Goal: Information Seeking & Learning: Learn about a topic

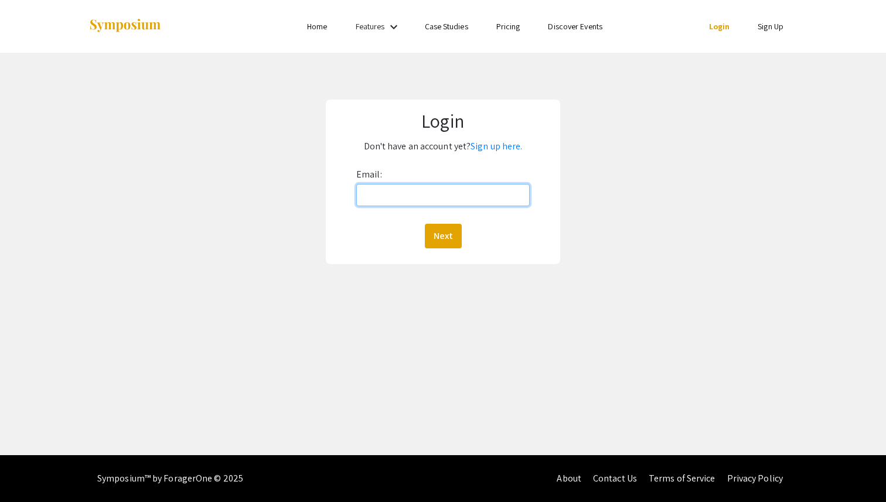
click at [412, 192] on input "Email:" at bounding box center [442, 195] width 173 height 22
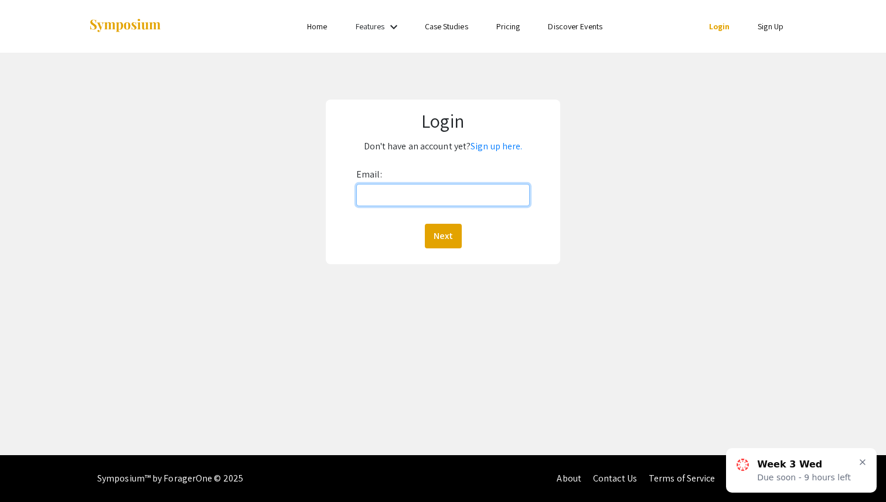
type input "[EMAIL_ADDRESS][DOMAIN_NAME]"
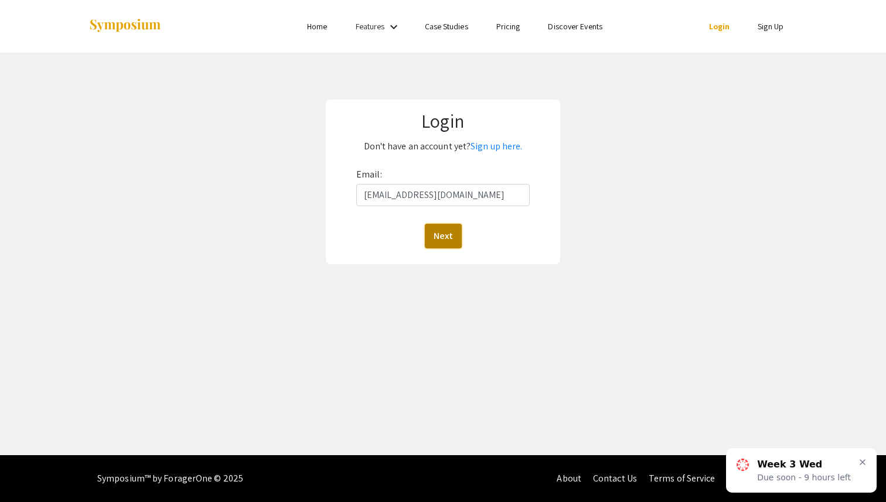
click at [448, 234] on button "Next" at bounding box center [443, 236] width 37 height 25
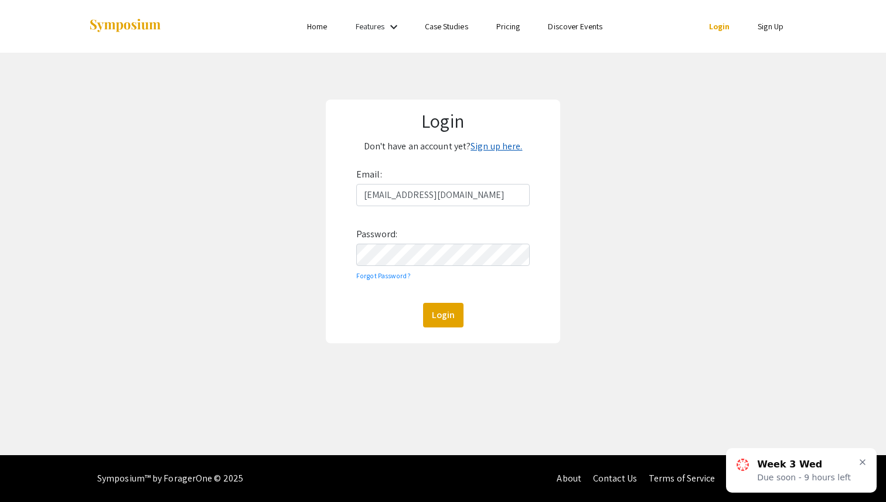
click at [493, 144] on link "Sign up here." at bounding box center [496, 146] width 52 height 12
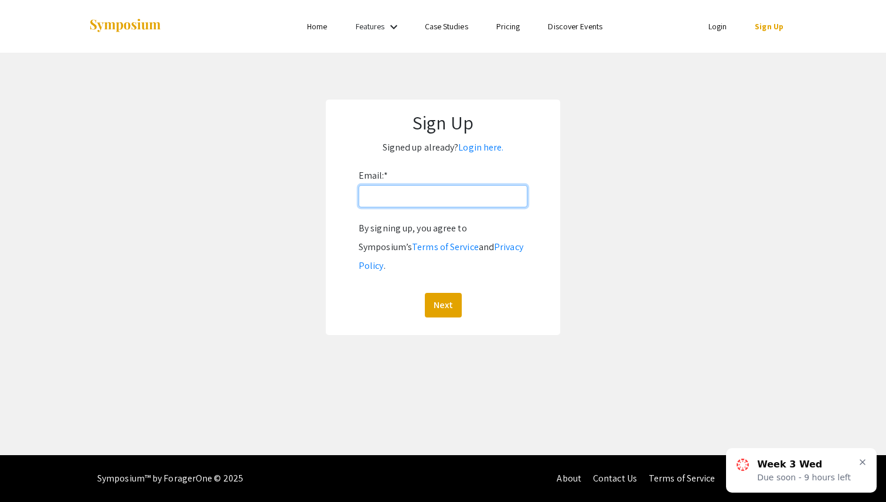
click at [448, 197] on input "Email: *" at bounding box center [443, 196] width 169 height 22
type input "[EMAIL_ADDRESS][DOMAIN_NAME]"
click at [449, 274] on div "By signing up, you agree to Symposium’s Terms of Service and Privacy Policy . N…" at bounding box center [443, 268] width 169 height 98
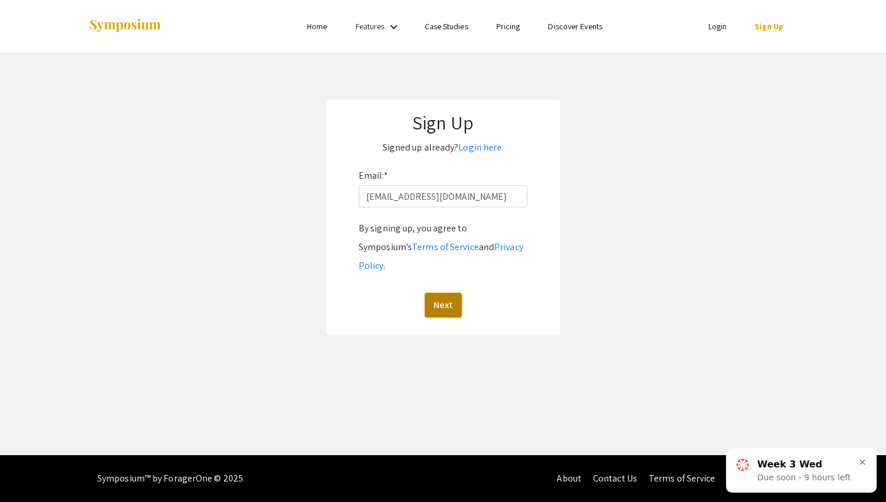
click at [444, 293] on button "Next" at bounding box center [443, 305] width 37 height 25
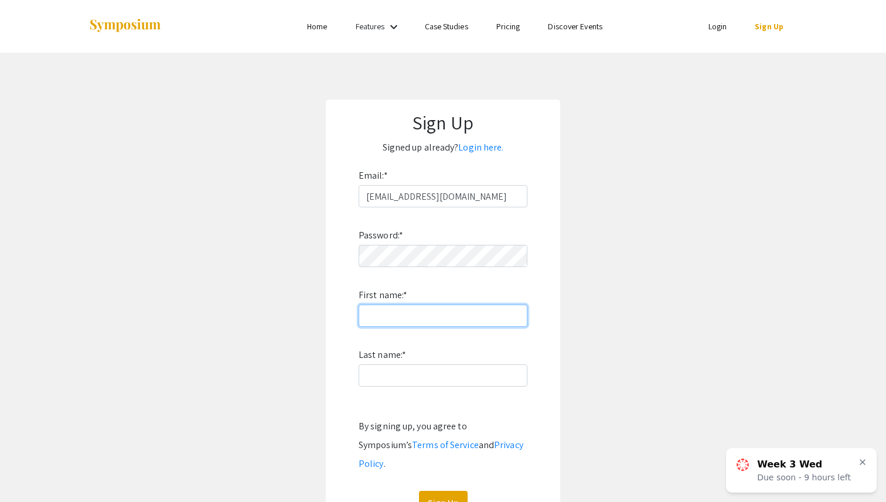
click at [458, 320] on input "First name: *" at bounding box center [443, 316] width 169 height 22
type input "Lily"
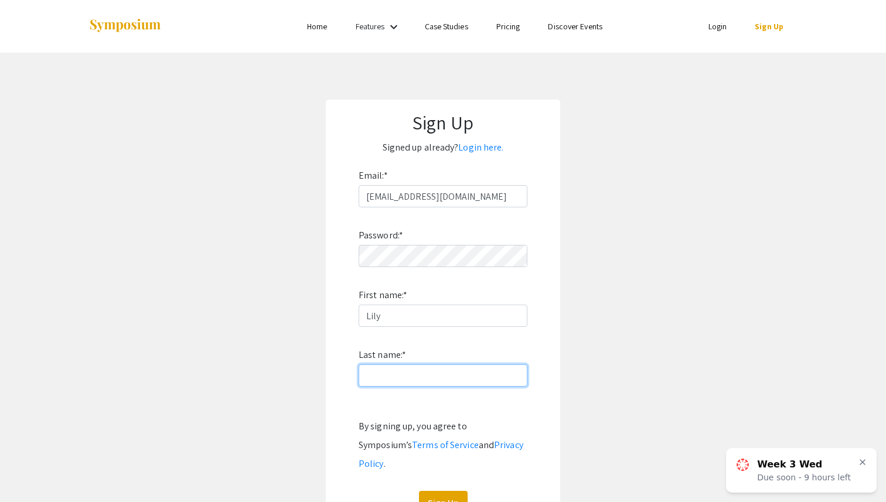
type input "Vu"
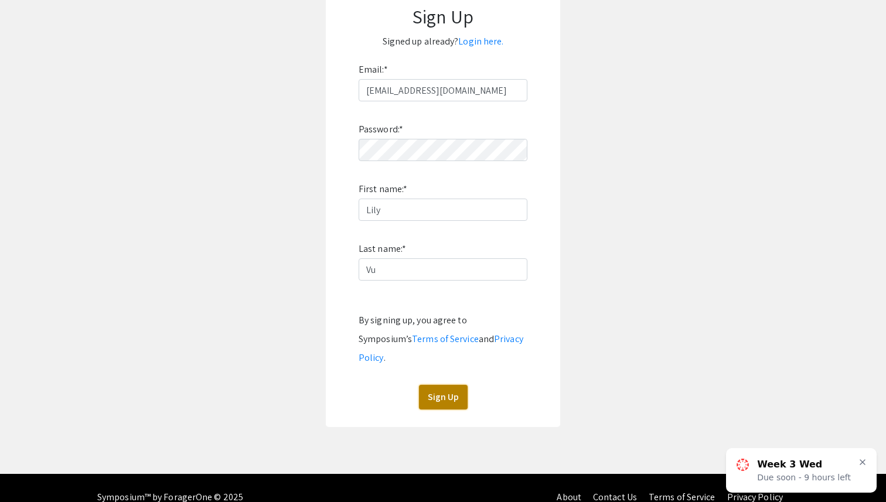
click at [429, 385] on button "Sign Up" at bounding box center [443, 397] width 49 height 25
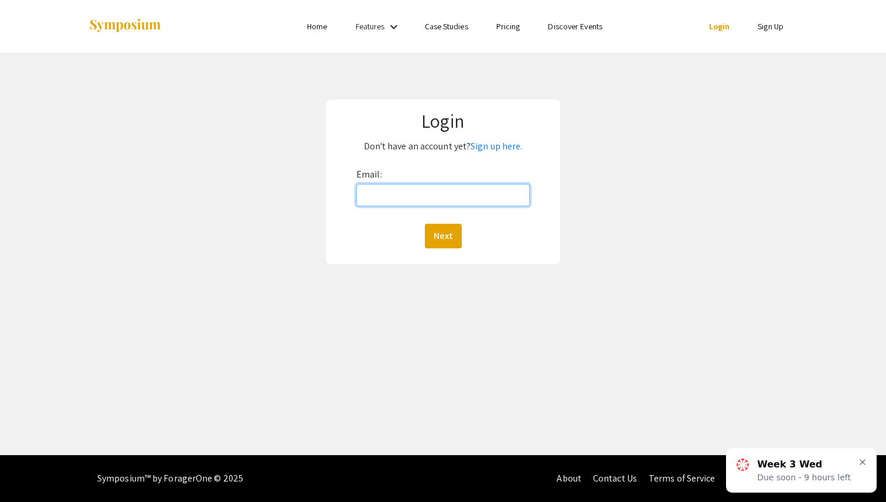
click at [435, 205] on input "Email:" at bounding box center [442, 195] width 173 height 22
type input "[EMAIL_ADDRESS][DOMAIN_NAME]"
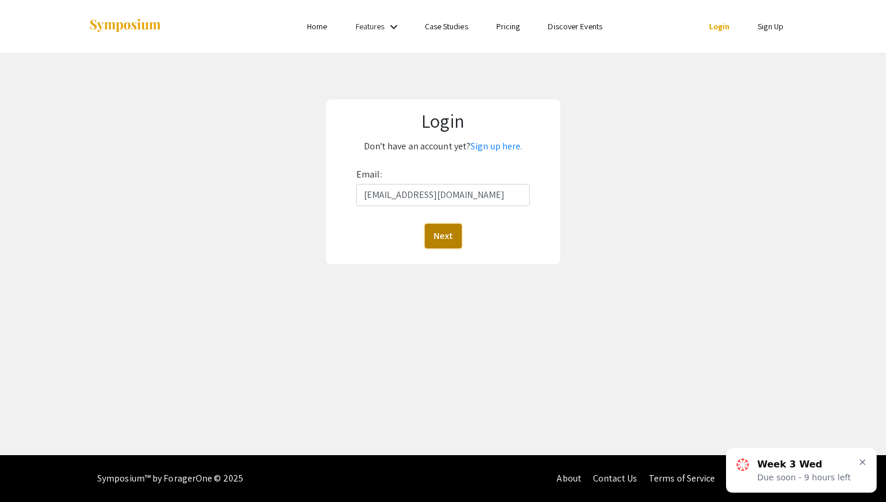
click at [431, 237] on button "Next" at bounding box center [443, 236] width 37 height 25
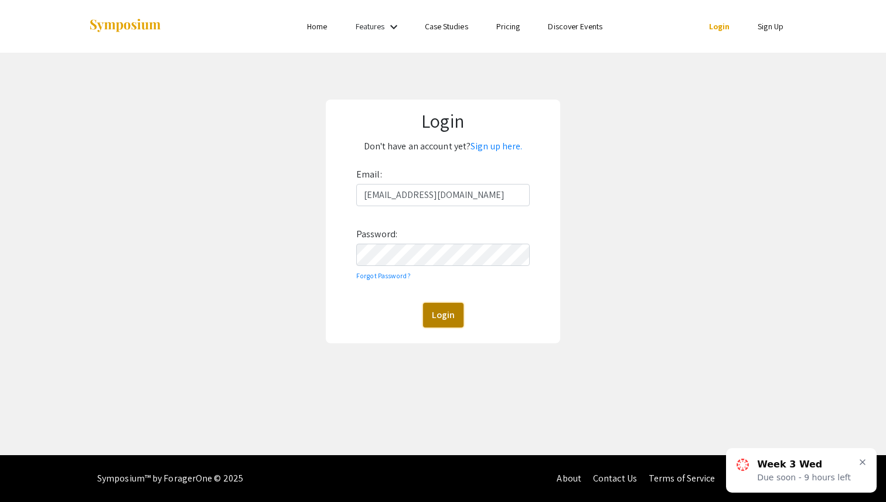
click at [444, 325] on button "Login" at bounding box center [443, 315] width 40 height 25
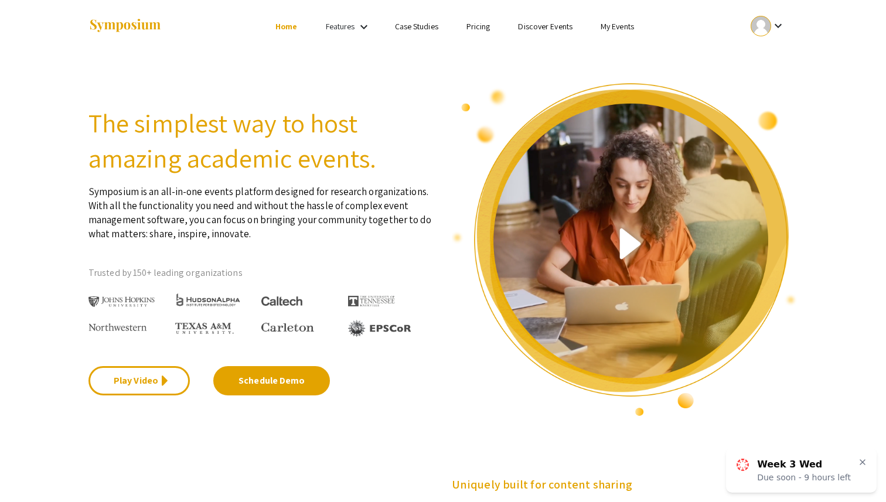
click at [289, 25] on link "Home" at bounding box center [286, 26] width 22 height 11
click at [429, 20] on li "Case Studies" at bounding box center [416, 26] width 71 height 14
click at [420, 26] on link "Case Studies" at bounding box center [416, 26] width 43 height 11
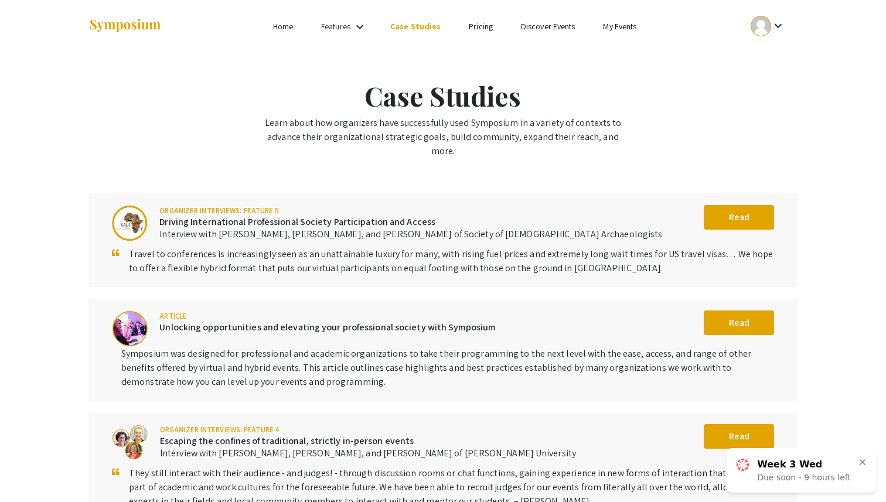
click at [531, 25] on link "Discover Events" at bounding box center [548, 26] width 54 height 11
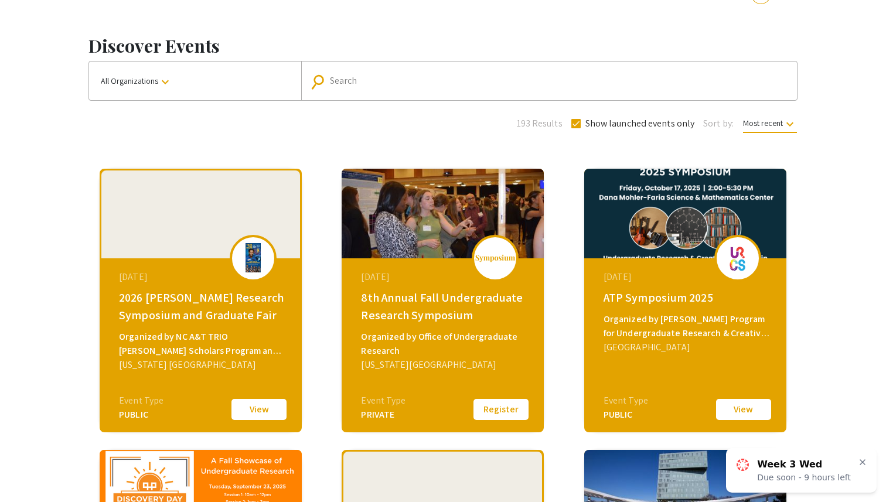
scroll to position [33, 0]
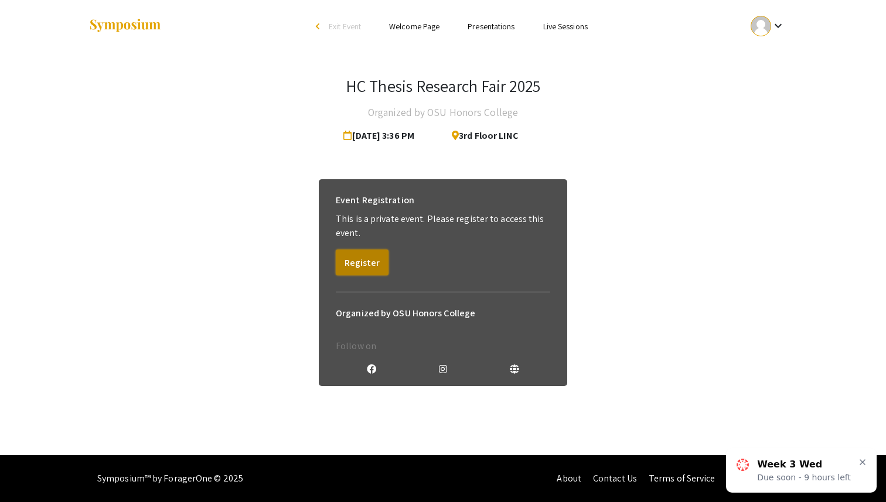
click at [363, 268] on button "Register" at bounding box center [362, 263] width 53 height 26
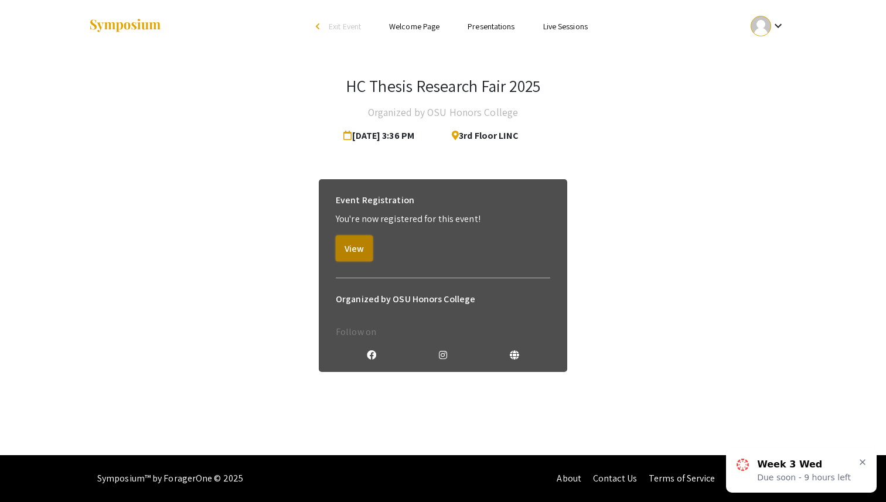
click at [364, 250] on button "View" at bounding box center [354, 249] width 37 height 26
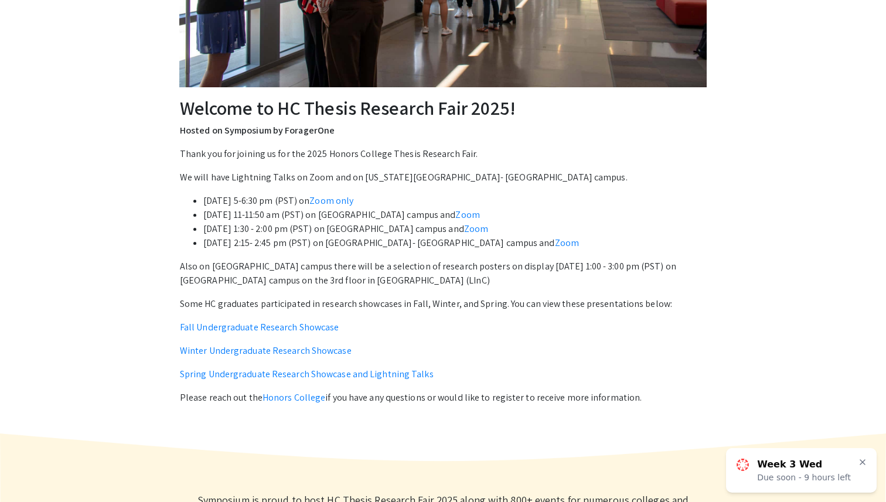
scroll to position [324, 0]
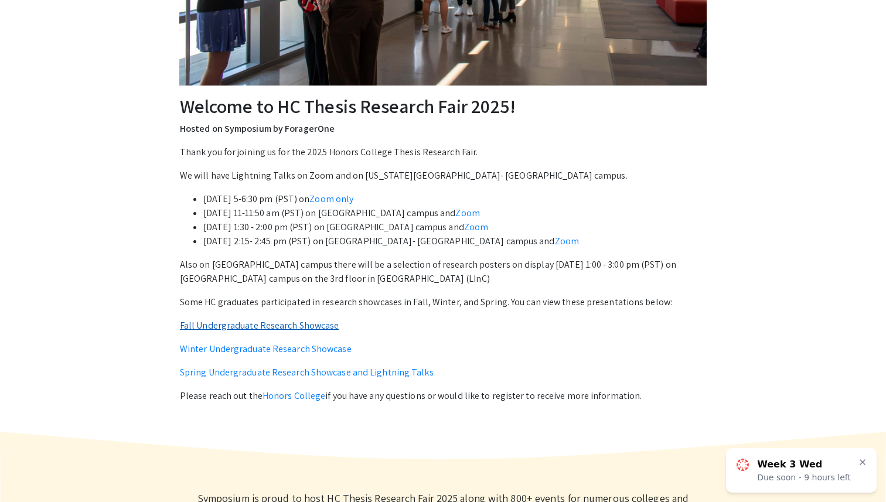
click at [270, 325] on link "Fall Undergraduate Research Showcase" at bounding box center [259, 325] width 159 height 12
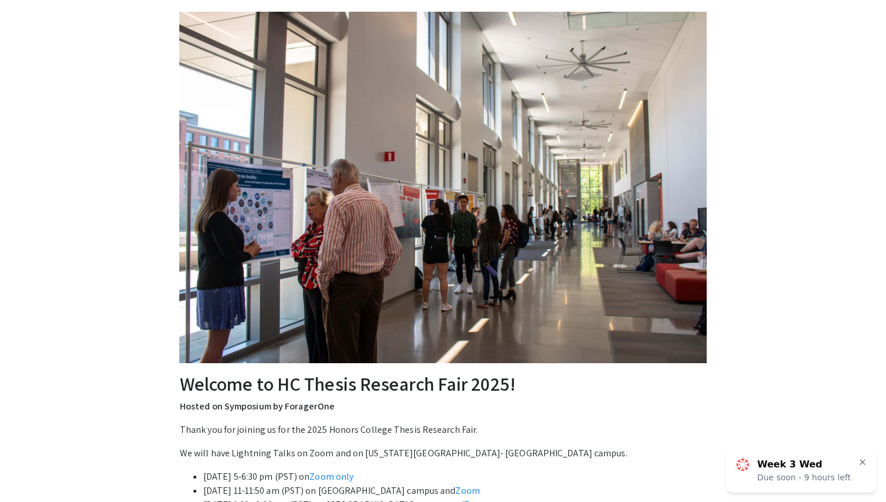
scroll to position [0, 0]
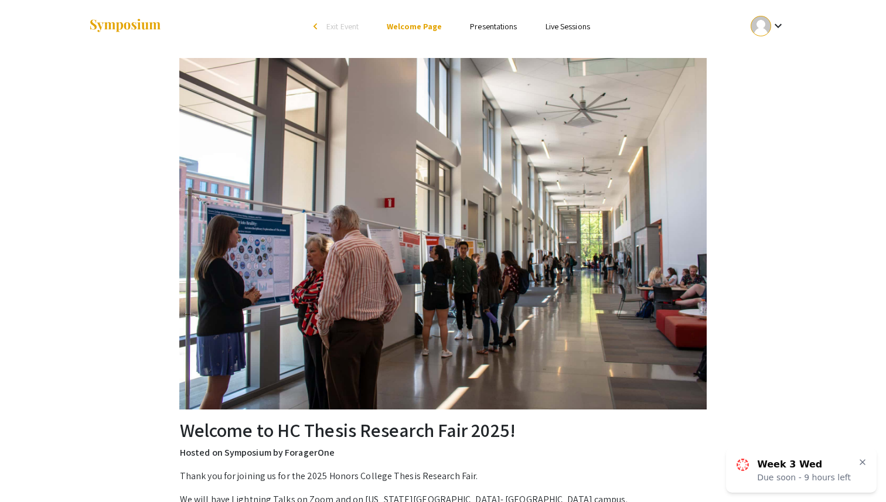
click at [482, 32] on li "Presentations" at bounding box center [493, 26] width 75 height 14
click at [492, 22] on link "Presentations" at bounding box center [493, 26] width 47 height 11
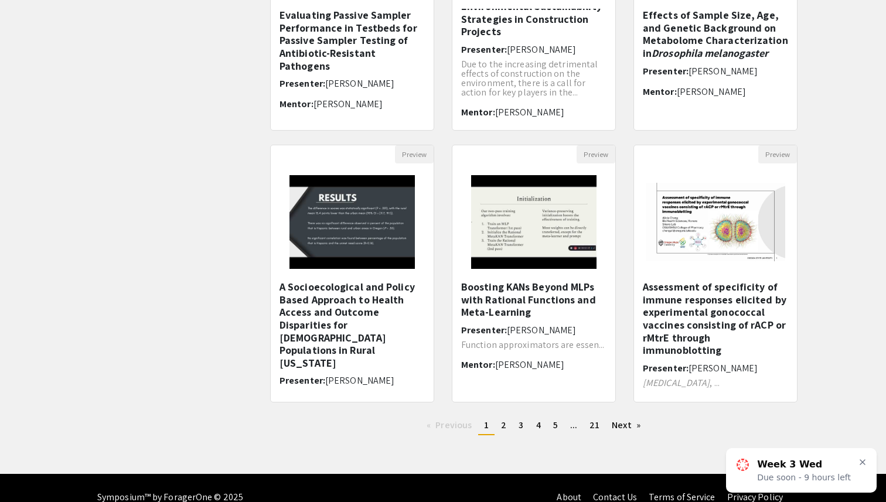
scroll to position [275, 0]
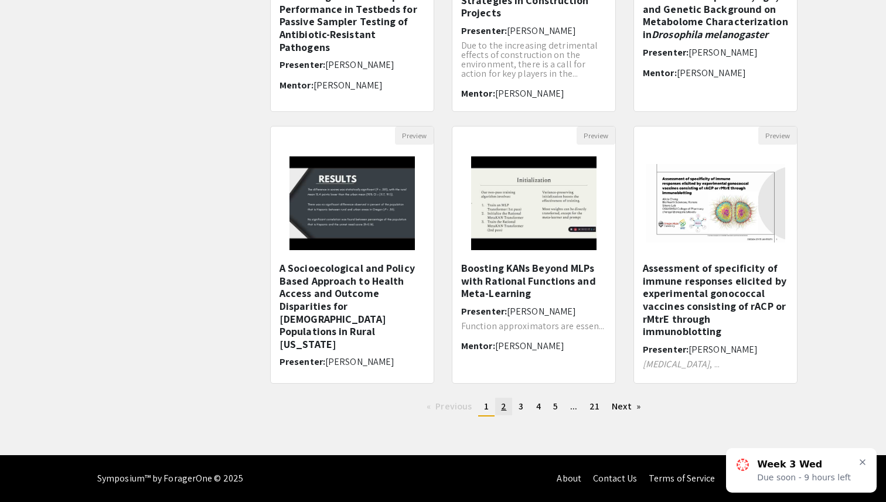
click at [503, 412] on span "2" at bounding box center [503, 406] width 5 height 12
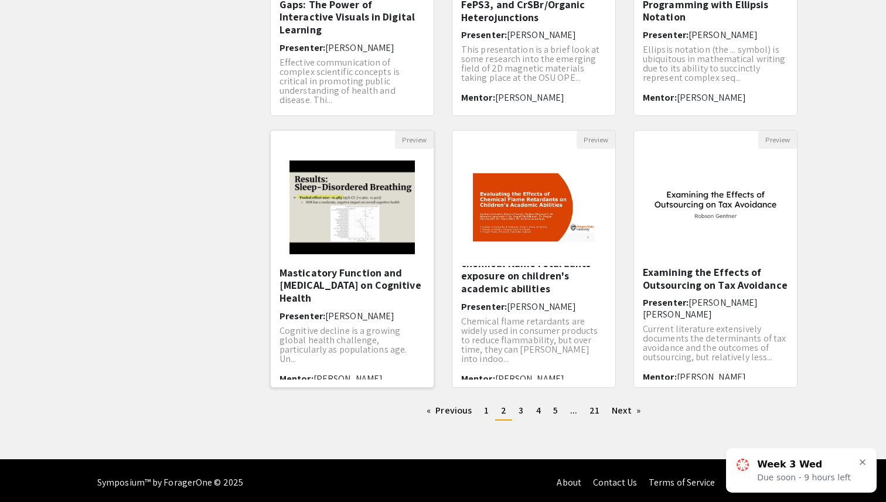
scroll to position [275, 0]
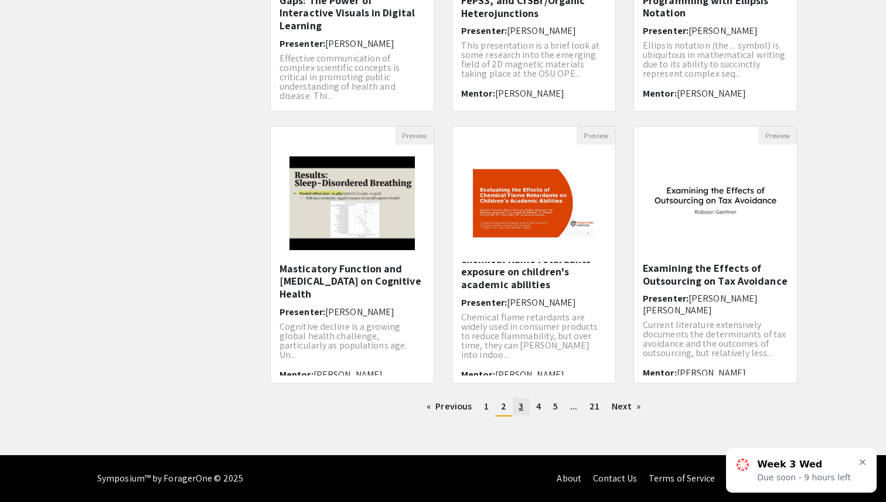
click at [520, 405] on span "3" at bounding box center [521, 406] width 5 height 12
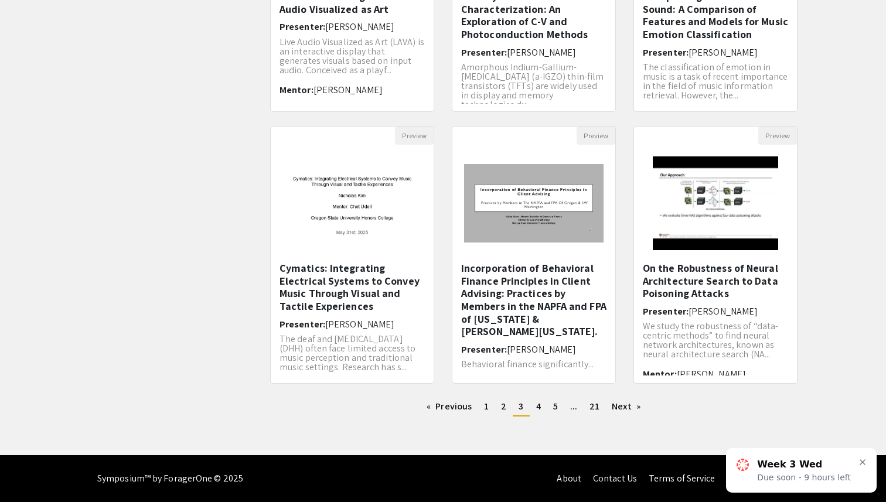
scroll to position [273, 0]
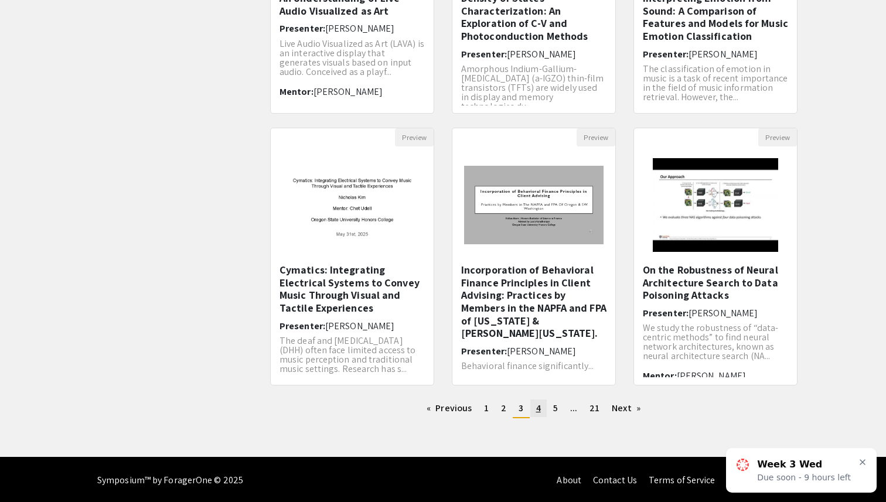
click at [542, 404] on link "page 4" at bounding box center [538, 409] width 16 height 18
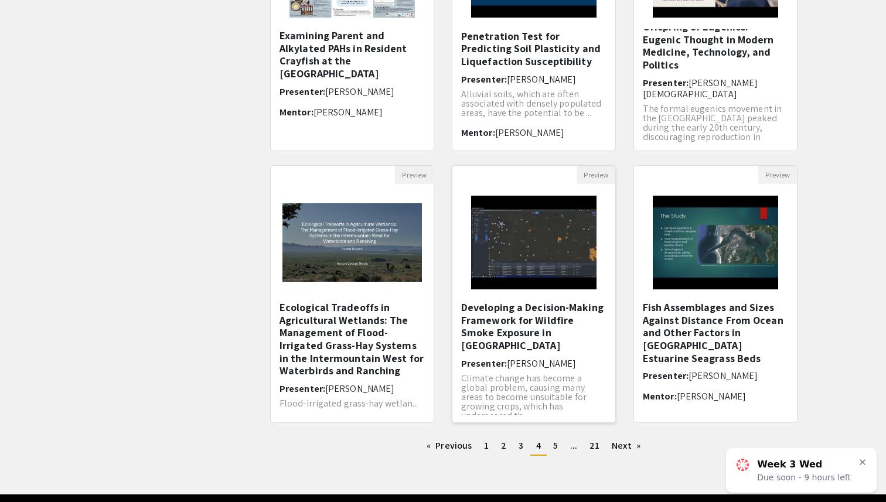
scroll to position [245, 0]
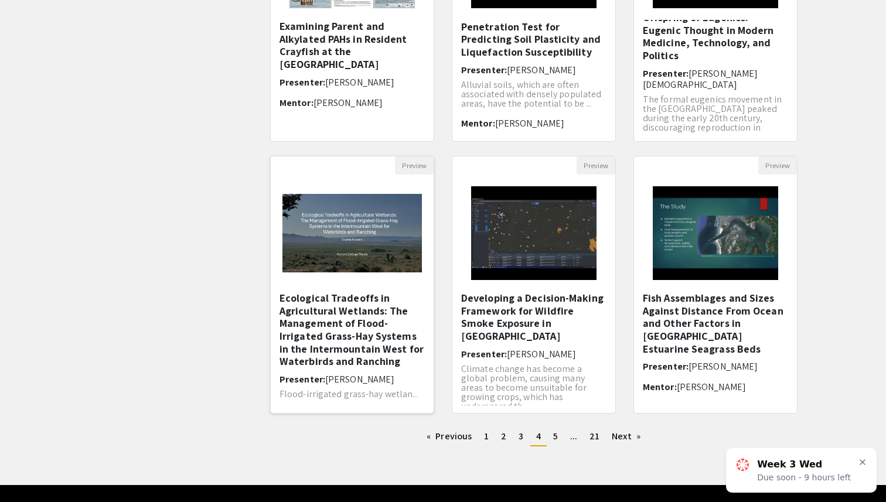
click at [414, 404] on div "Ecological Tradeoffs in Agricultural Wetlands: The Management of Flood-Irrigate…" at bounding box center [351, 349] width 145 height 114
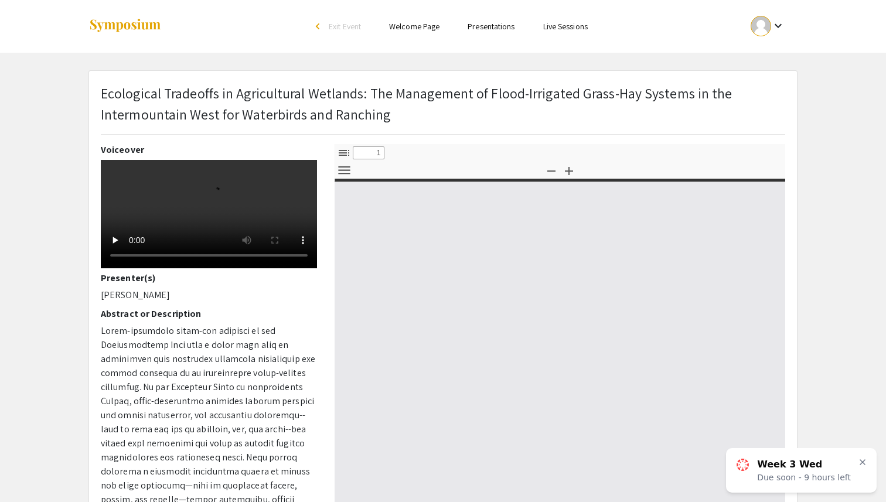
select select "custom"
type input "0"
select select "custom"
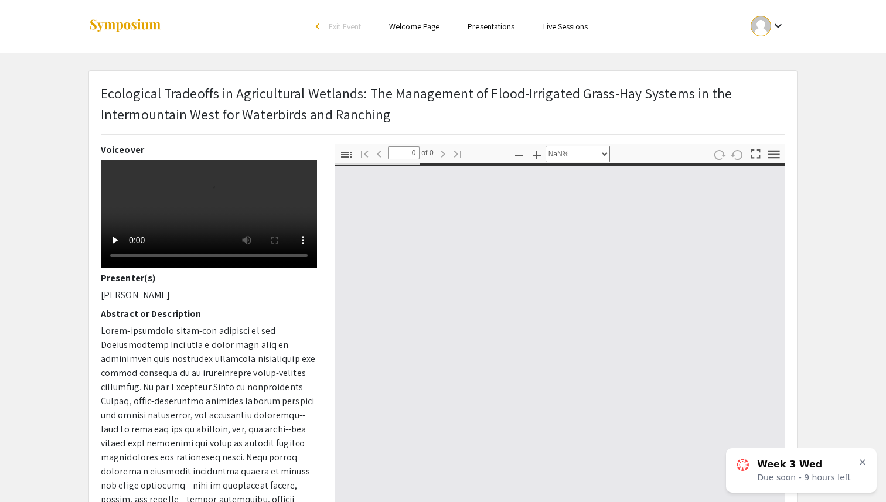
type input "1"
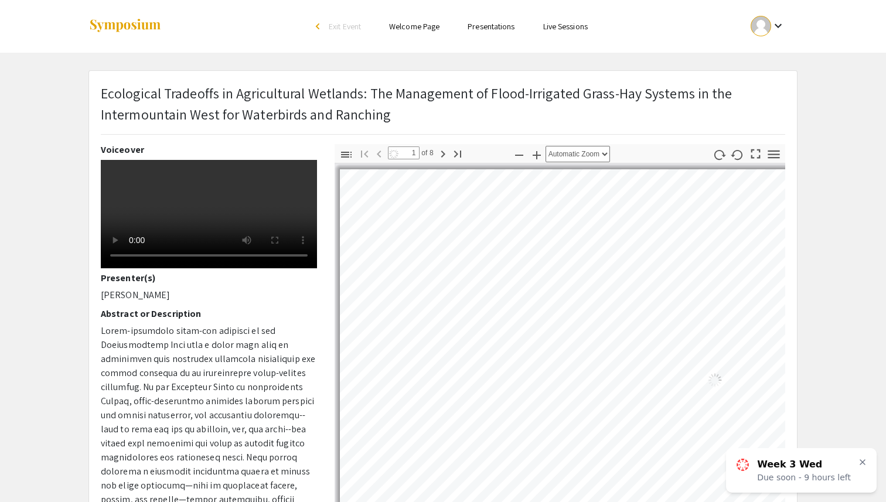
select select "auto"
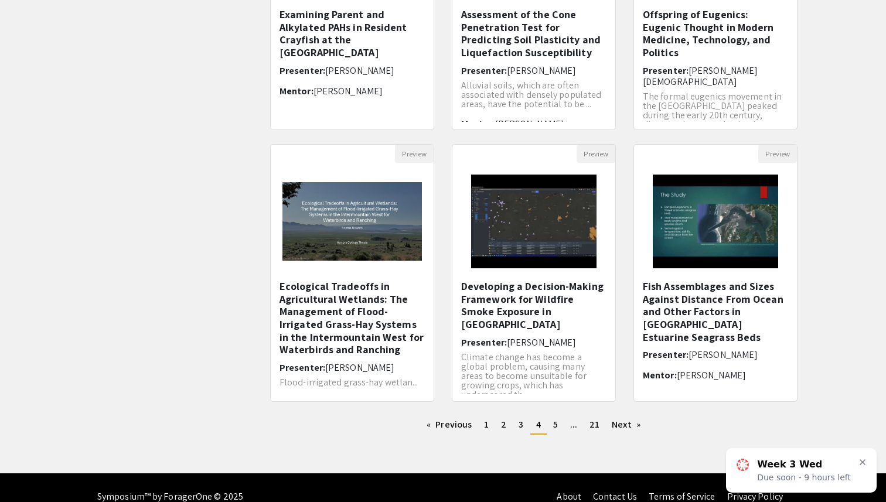
scroll to position [275, 0]
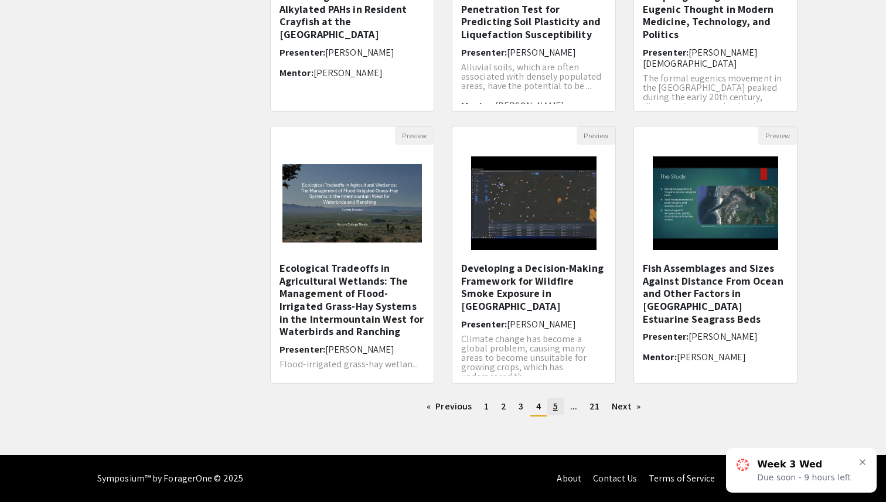
click at [557, 403] on span "5" at bounding box center [555, 406] width 5 height 12
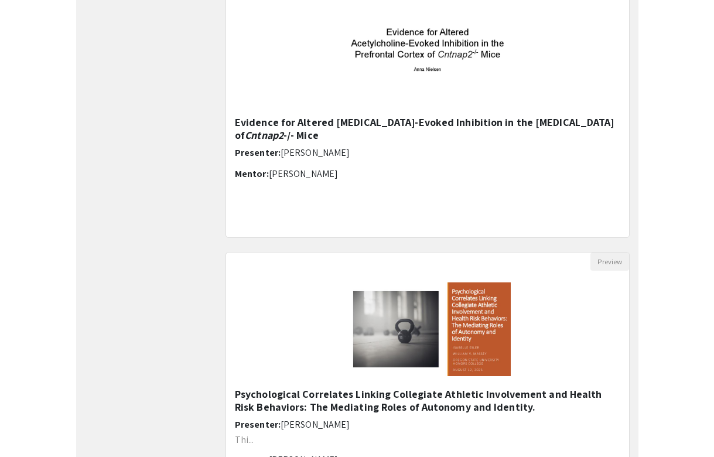
scroll to position [320, 0]
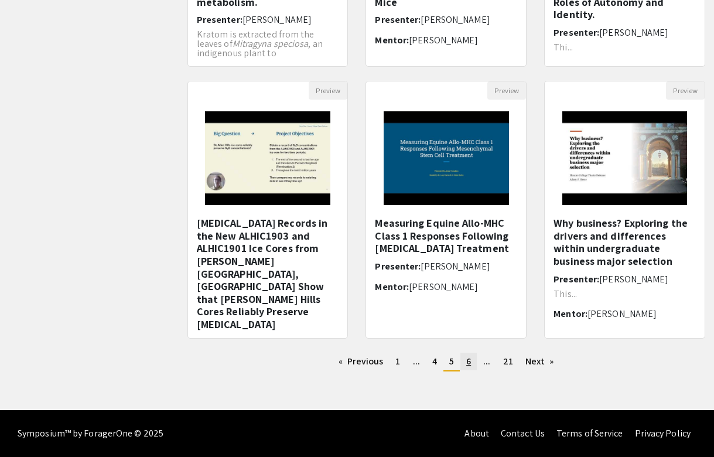
click at [473, 364] on link "page 6" at bounding box center [469, 362] width 16 height 18
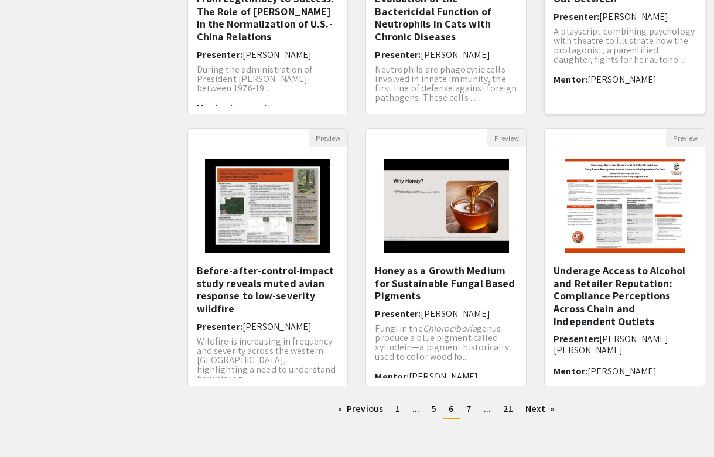
scroll to position [279, 0]
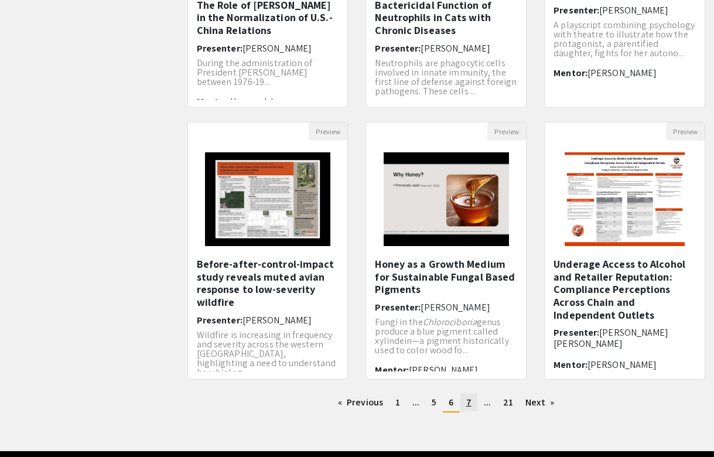
click at [468, 402] on span "7" at bounding box center [468, 402] width 5 height 12
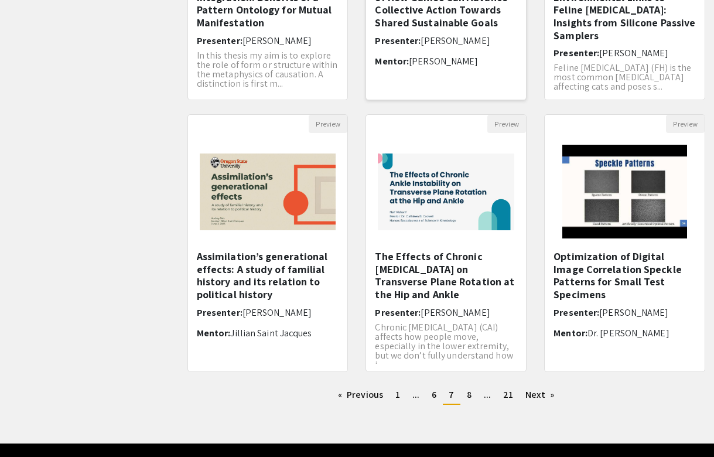
scroll to position [288, 0]
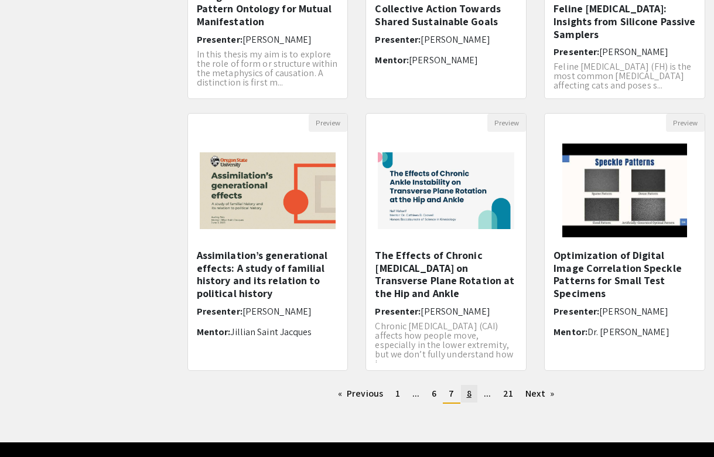
click at [469, 396] on span "8" at bounding box center [469, 393] width 5 height 12
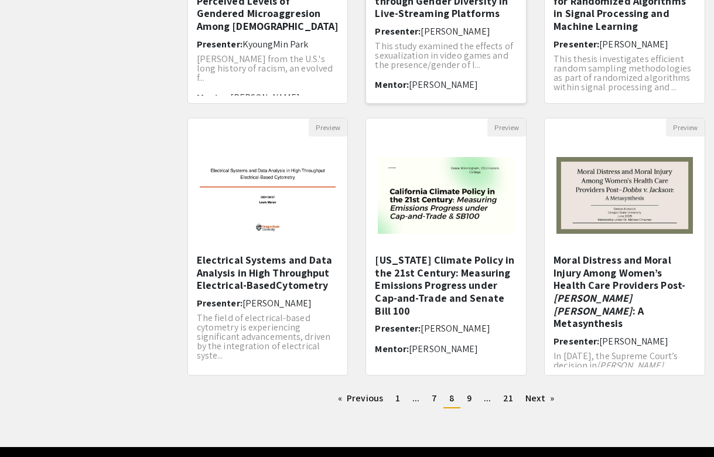
scroll to position [302, 0]
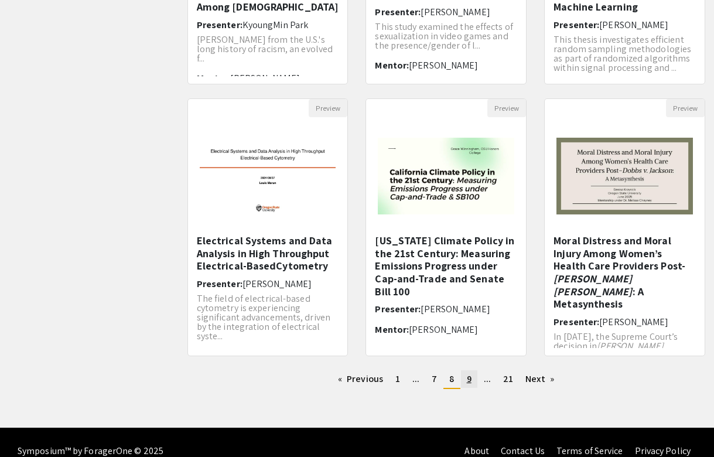
click at [473, 378] on link "page 9" at bounding box center [469, 379] width 16 height 18
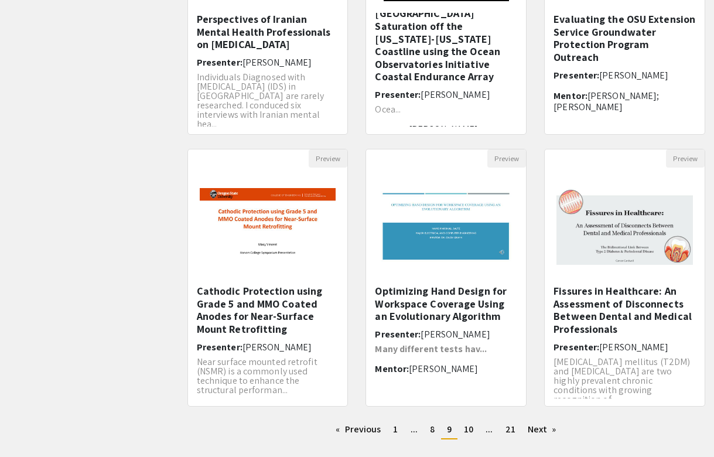
scroll to position [258, 0]
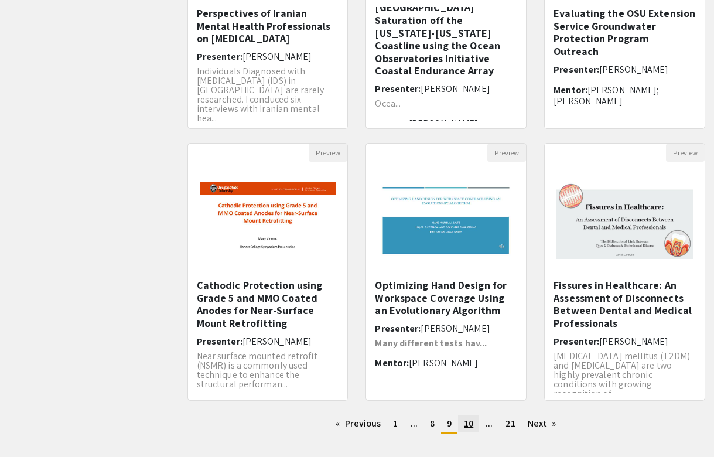
click at [469, 422] on span "10" at bounding box center [468, 423] width 9 height 12
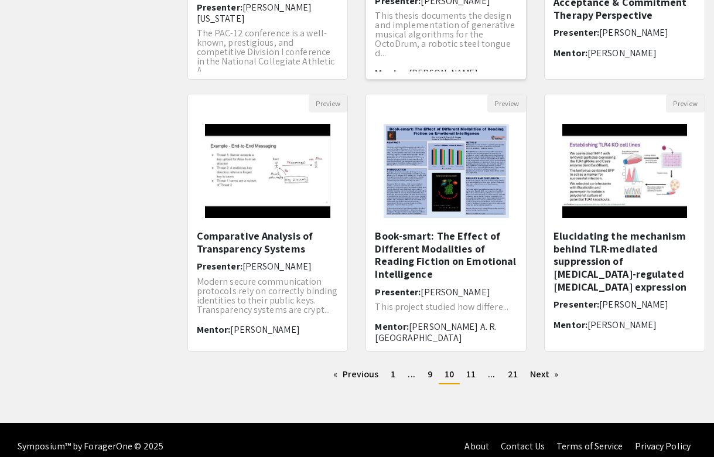
scroll to position [320, 0]
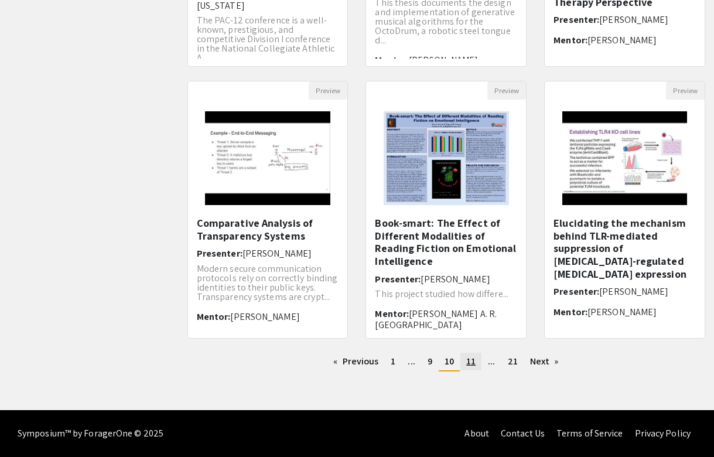
click at [469, 360] on span "11" at bounding box center [470, 361] width 9 height 12
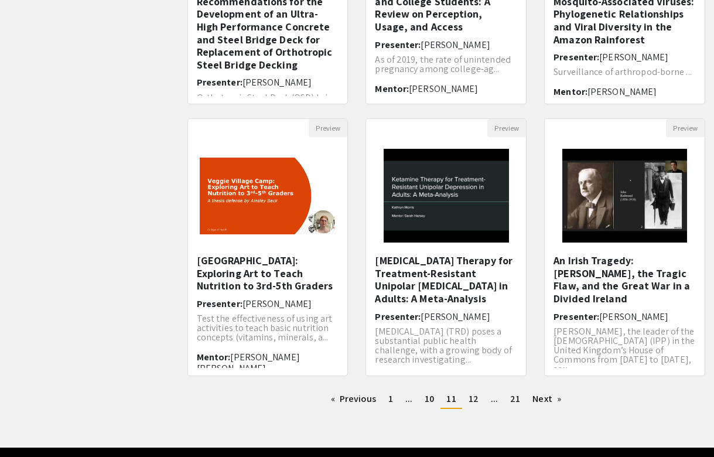
scroll to position [283, 0]
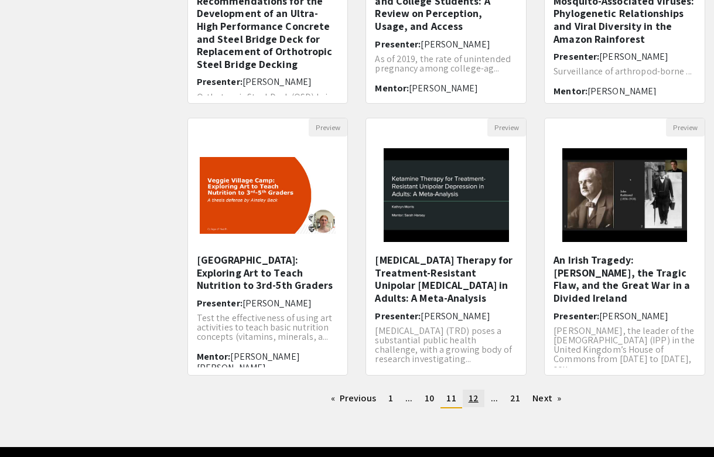
click at [479, 405] on link "page 12" at bounding box center [474, 399] width 22 height 18
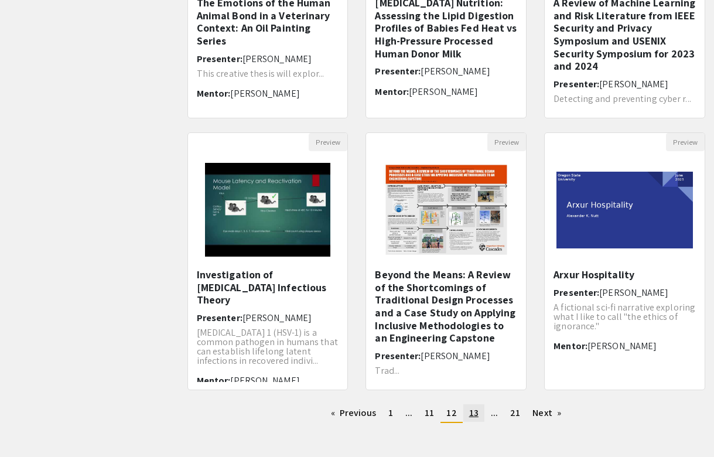
click at [470, 415] on span "13" at bounding box center [473, 413] width 9 height 12
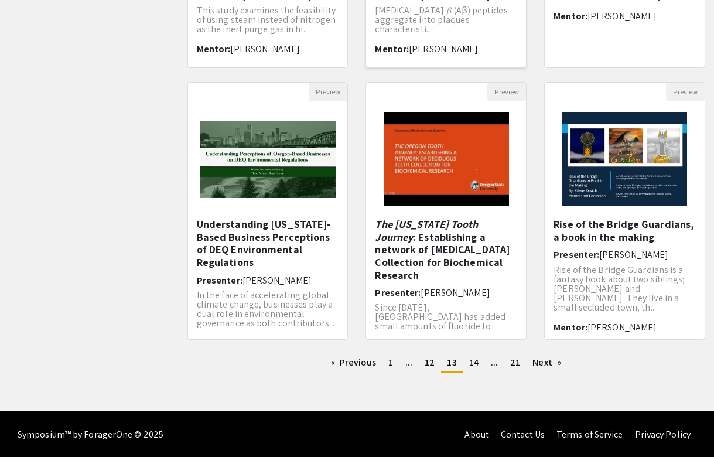
scroll to position [320, 0]
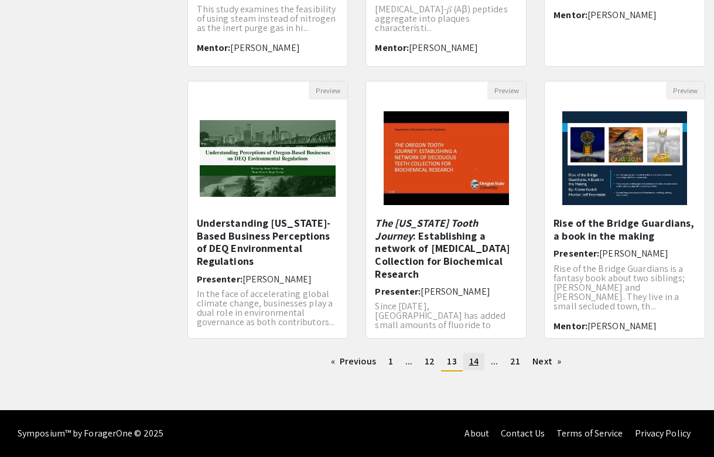
click at [480, 359] on link "page 14" at bounding box center [473, 362] width 21 height 18
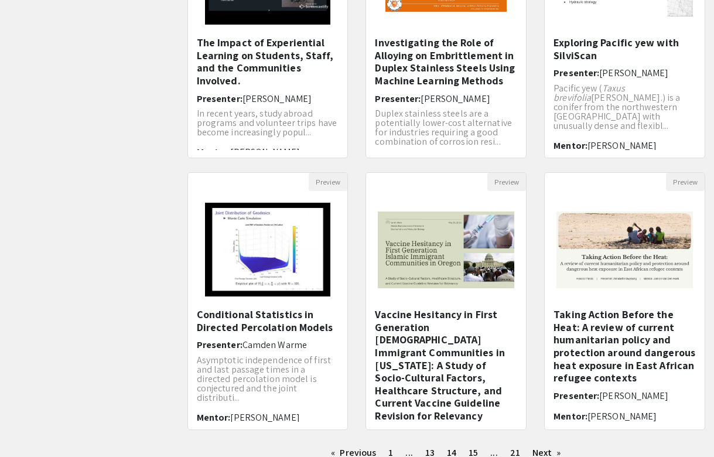
scroll to position [320, 0]
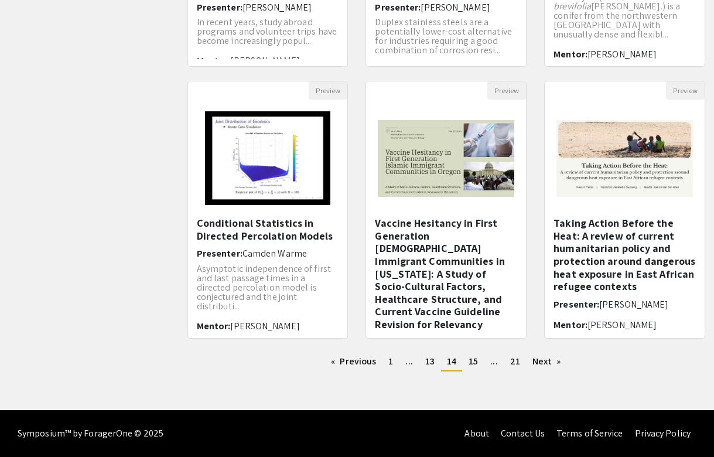
click at [476, 371] on ul "Previous page 14 / 21 page 1 page ... page 13 You're on page 14 page 15 page ..…" at bounding box center [446, 362] width 518 height 19
click at [473, 365] on span "15" at bounding box center [473, 361] width 9 height 12
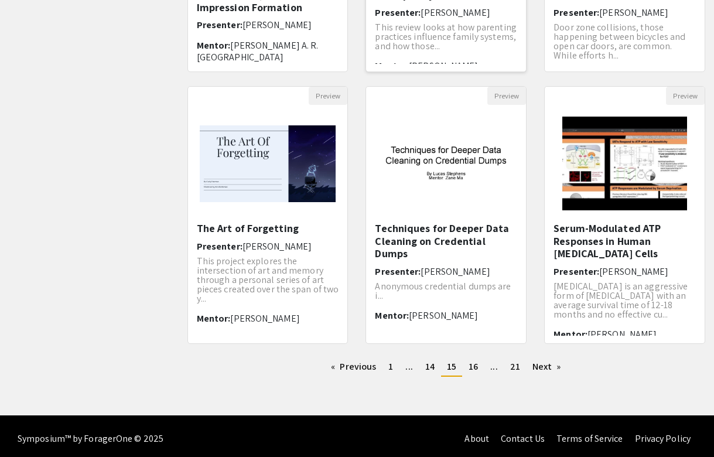
scroll to position [316, 0]
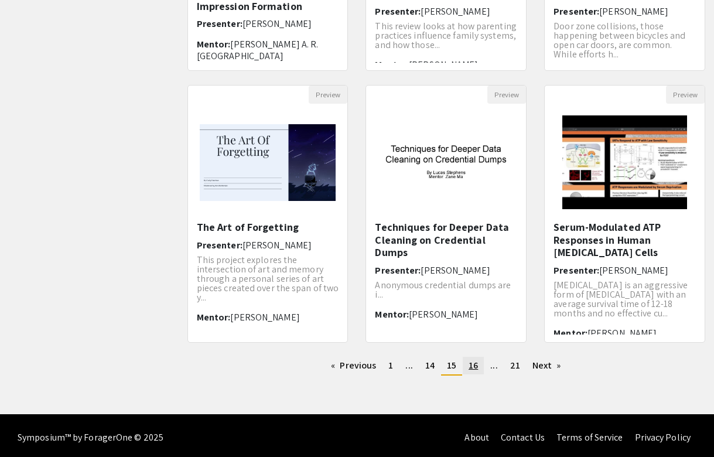
click at [481, 369] on link "page 16" at bounding box center [473, 366] width 21 height 18
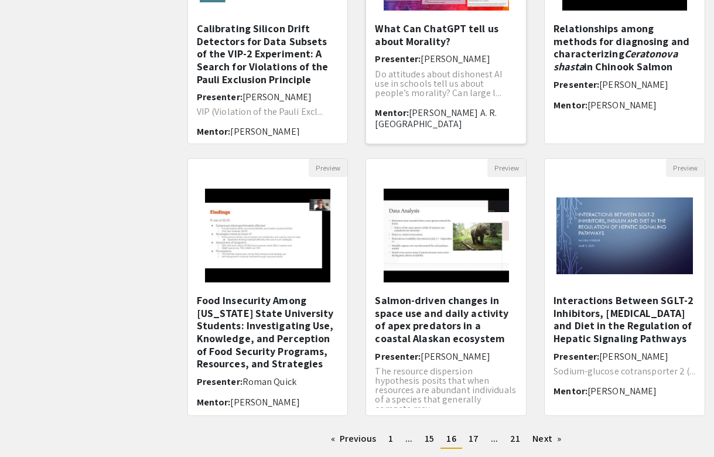
scroll to position [253, 0]
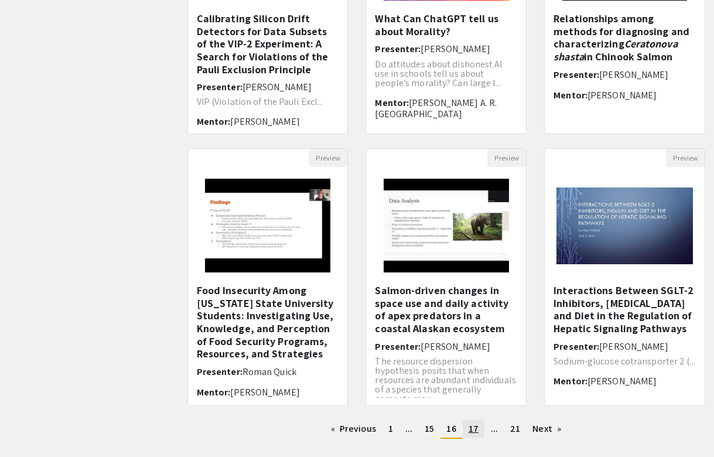
click at [474, 429] on span "17" at bounding box center [474, 428] width 10 height 12
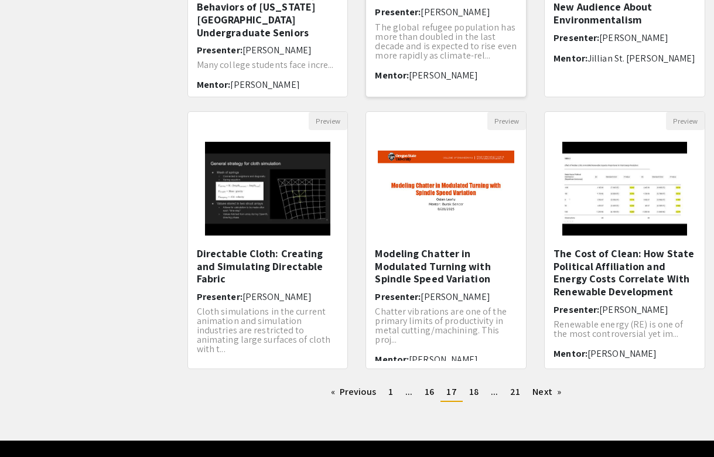
scroll to position [291, 0]
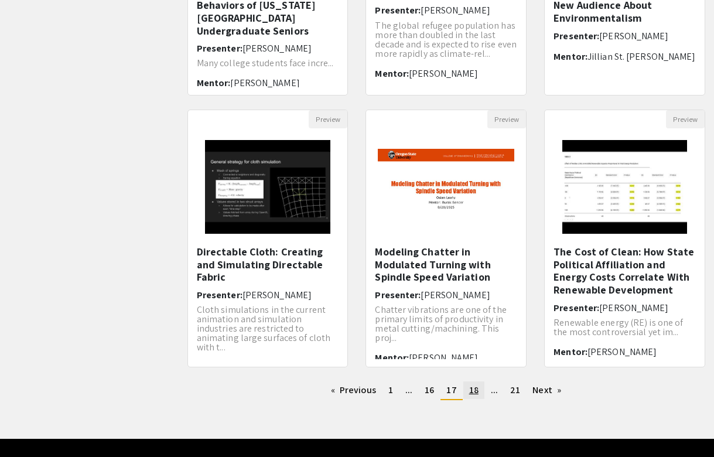
click at [473, 398] on link "page 18" at bounding box center [473, 390] width 21 height 18
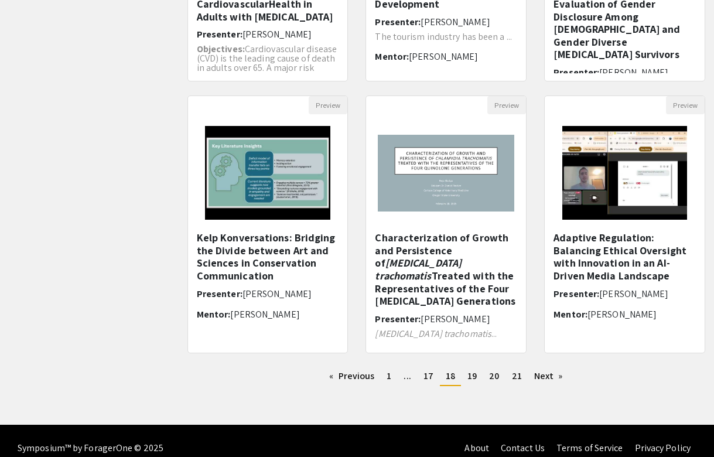
scroll to position [308, 0]
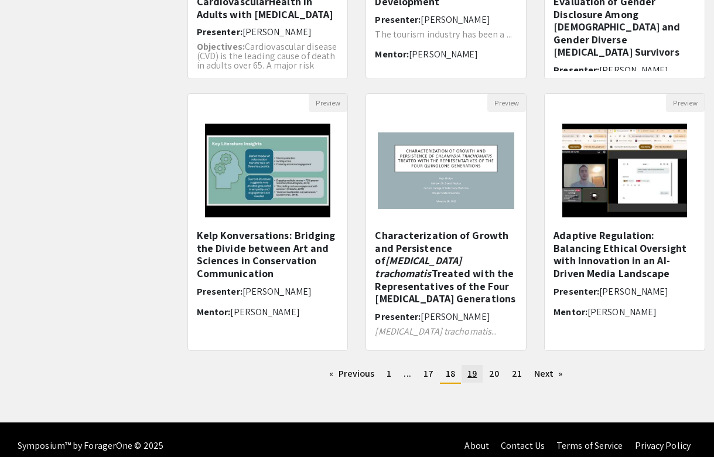
click at [480, 373] on link "page 19" at bounding box center [472, 374] width 21 height 18
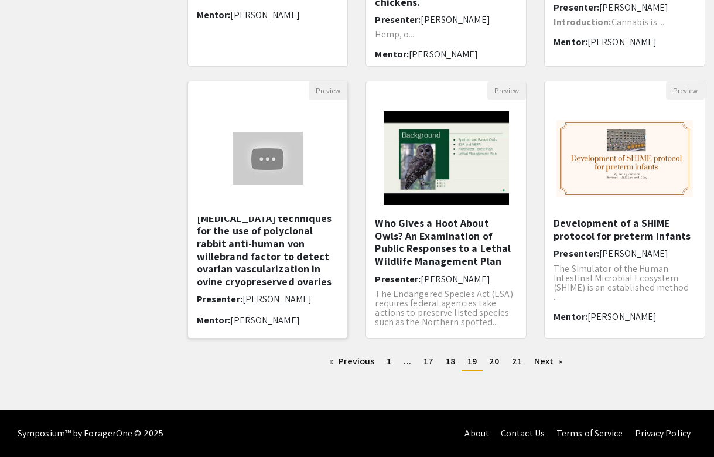
scroll to position [30, 0]
click at [268, 249] on h5 "Optimization of Immunohistochemistry techniques for the use of polyclonal rabbi…" at bounding box center [268, 243] width 142 height 88
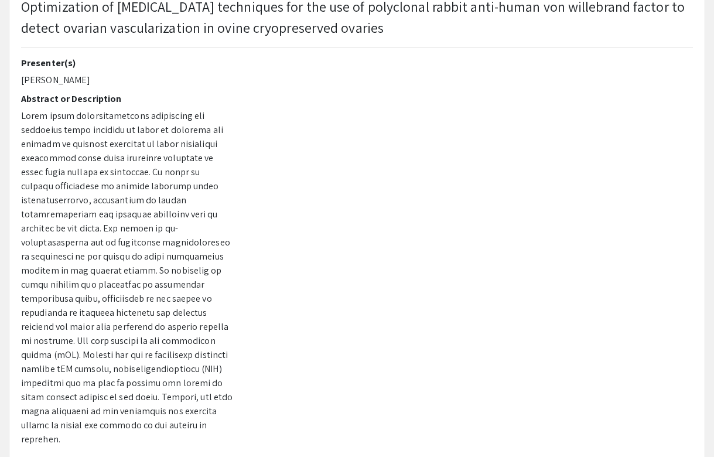
scroll to position [320, 0]
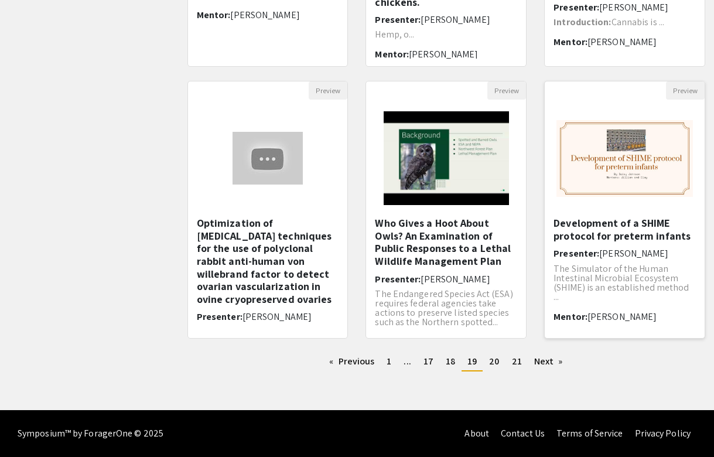
click at [586, 264] on span "The Simulator of the Human Intestinal Microbial Ecosystem (SHIME) is an establi…" at bounding box center [621, 282] width 135 height 40
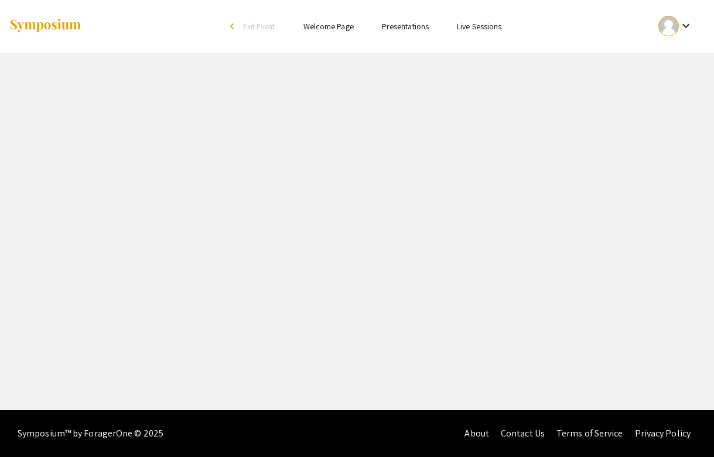
select select "custom"
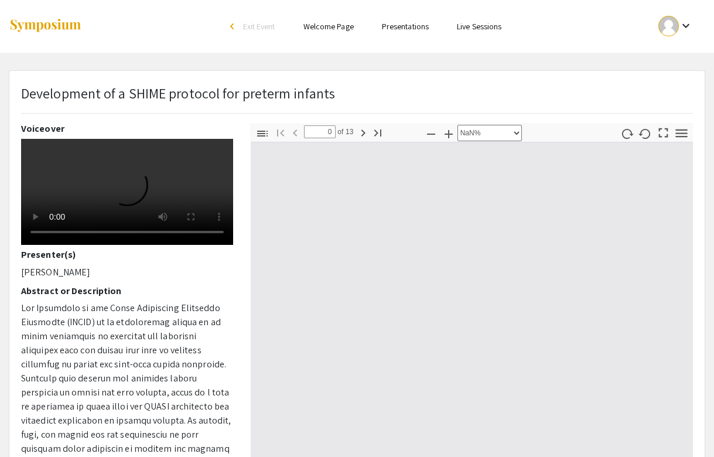
type input "1"
select select "auto"
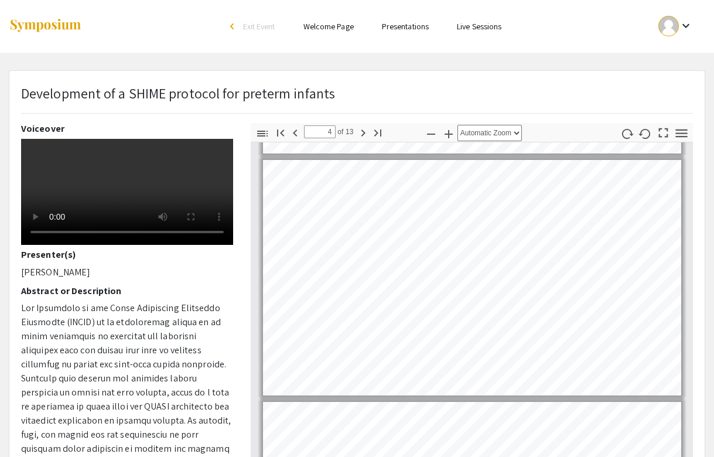
scroll to position [782, 0]
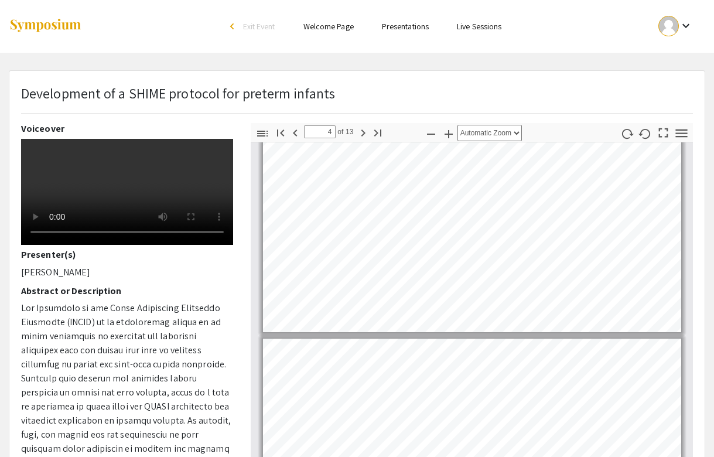
type input "5"
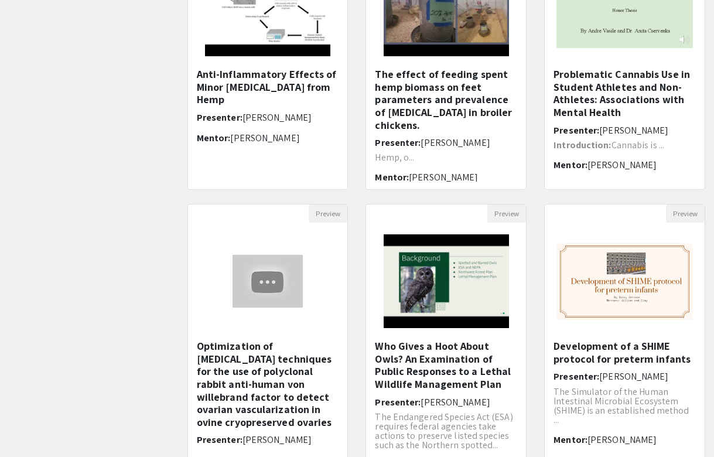
scroll to position [320, 0]
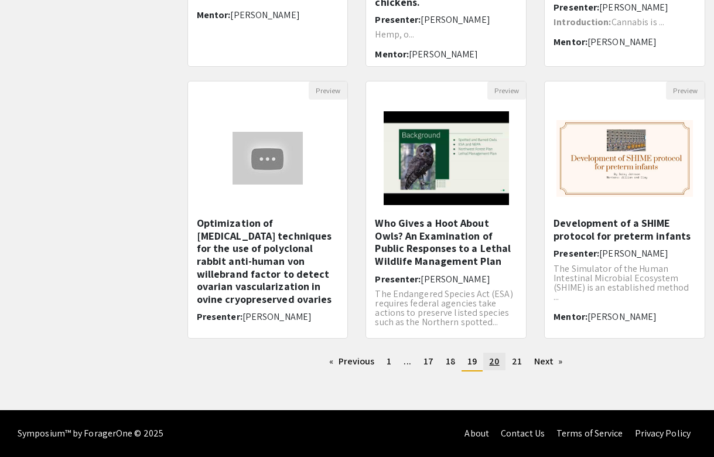
click at [492, 360] on span "20" at bounding box center [494, 361] width 10 height 12
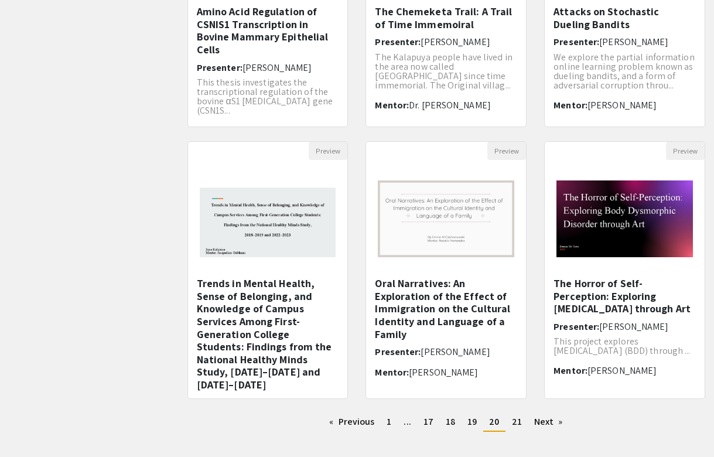
scroll to position [258, 0]
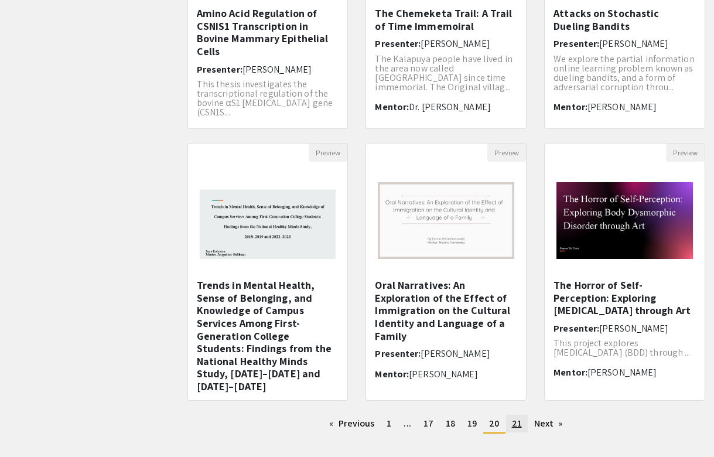
click at [516, 425] on span "21" at bounding box center [517, 423] width 10 height 12
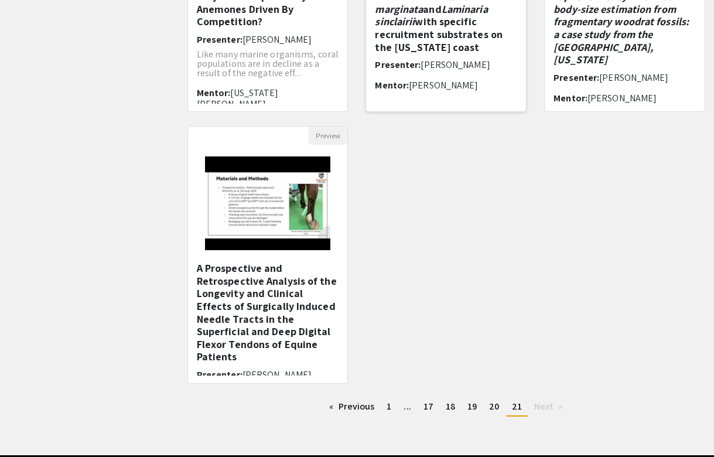
scroll to position [320, 0]
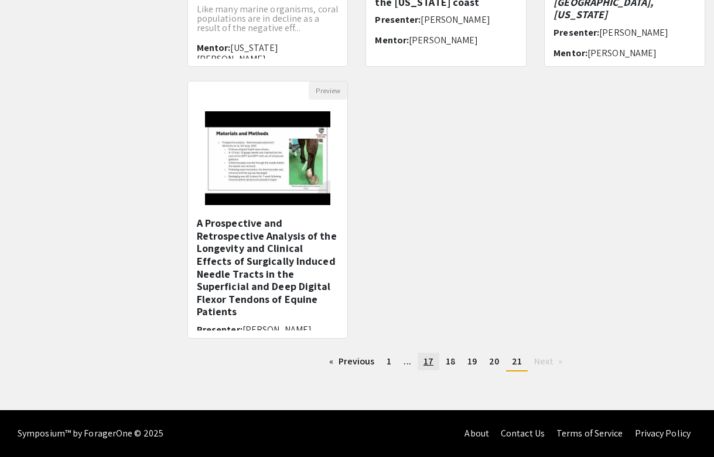
click at [432, 362] on span "17" at bounding box center [429, 361] width 10 height 12
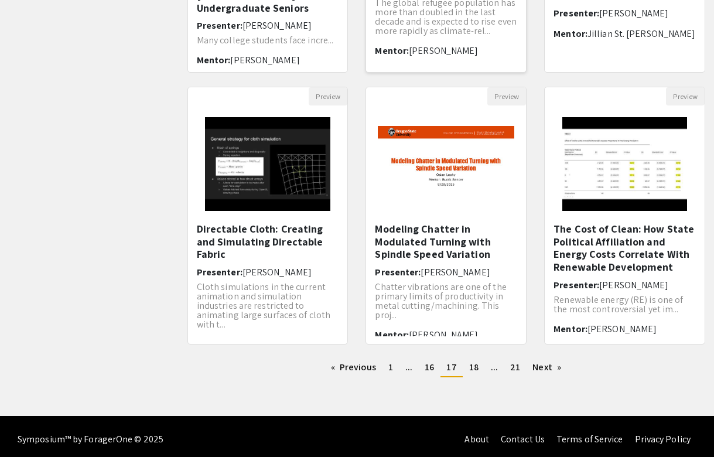
scroll to position [320, 0]
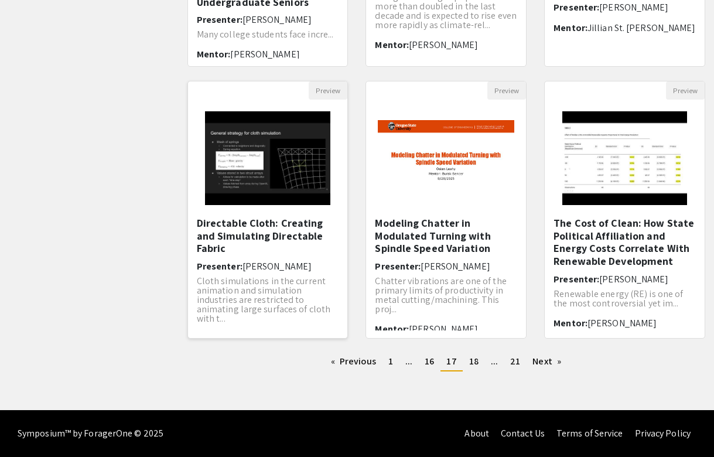
click at [298, 288] on p "Cloth simulations in the current animation and simulation industries are restri…" at bounding box center [268, 300] width 142 height 47
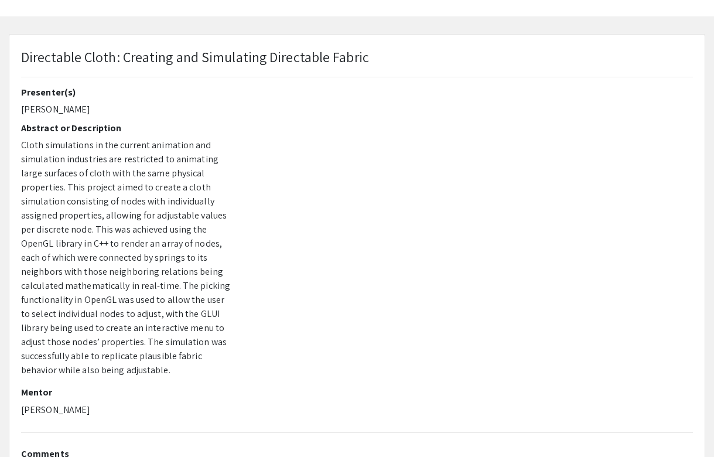
scroll to position [45, 0]
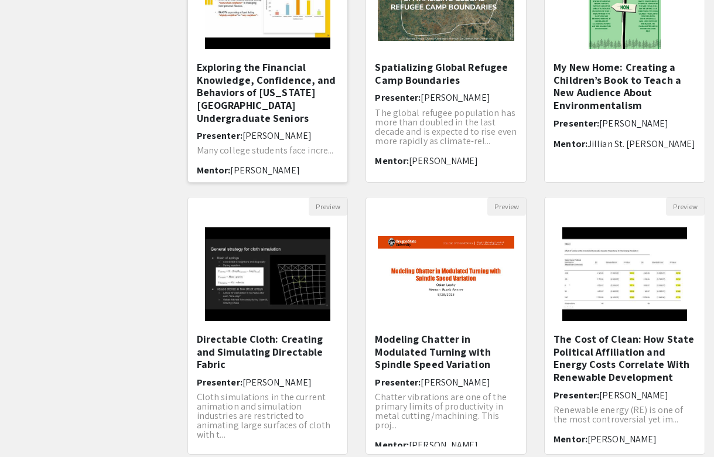
scroll to position [320, 0]
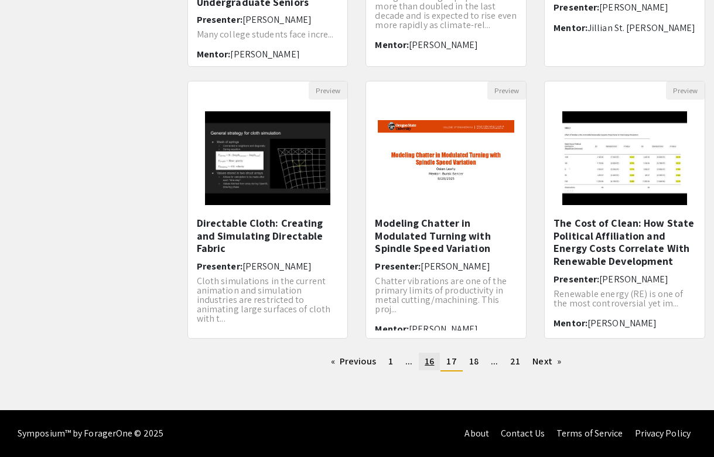
click at [425, 363] on span "16" at bounding box center [429, 361] width 9 height 12
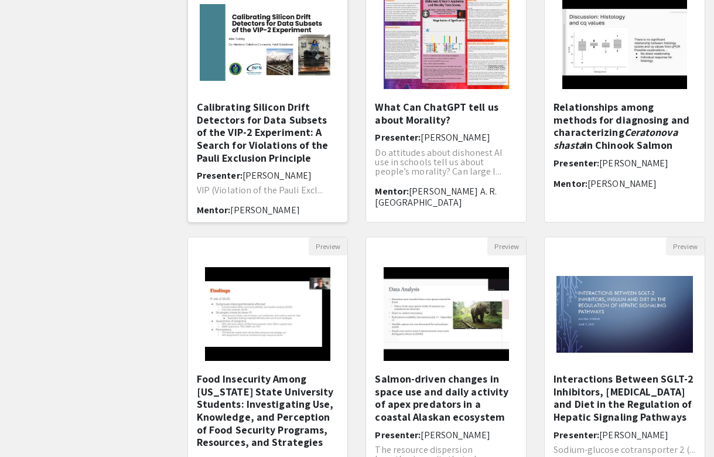
scroll to position [161, 0]
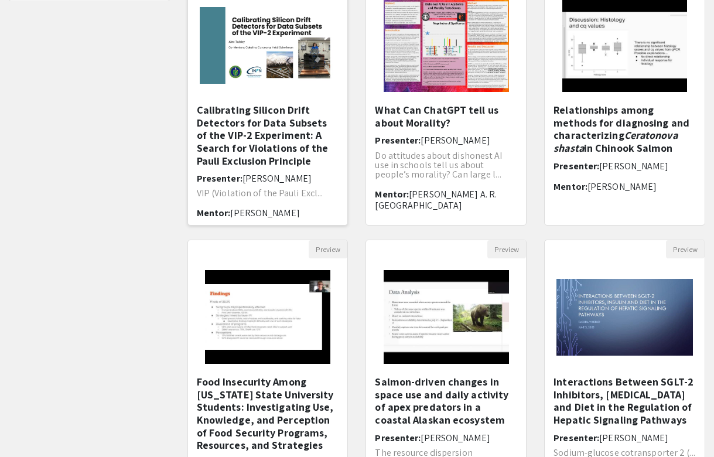
click at [264, 146] on h5 "Calibrating Silicon Drift Detectors for Data Subsets of the VIP-2 Experiment: A…" at bounding box center [268, 135] width 142 height 63
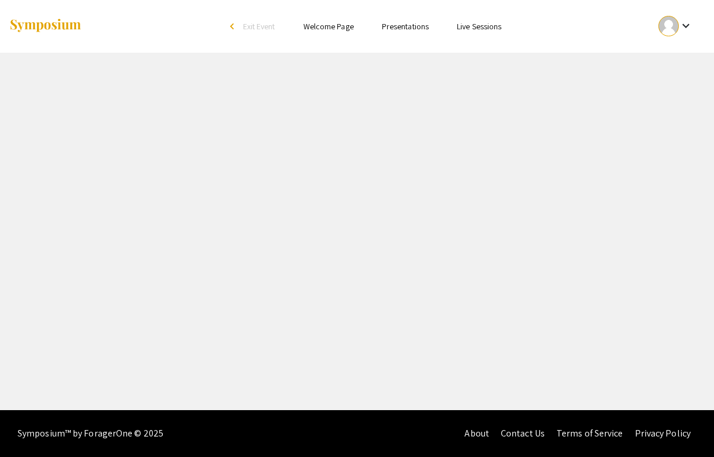
select select "custom"
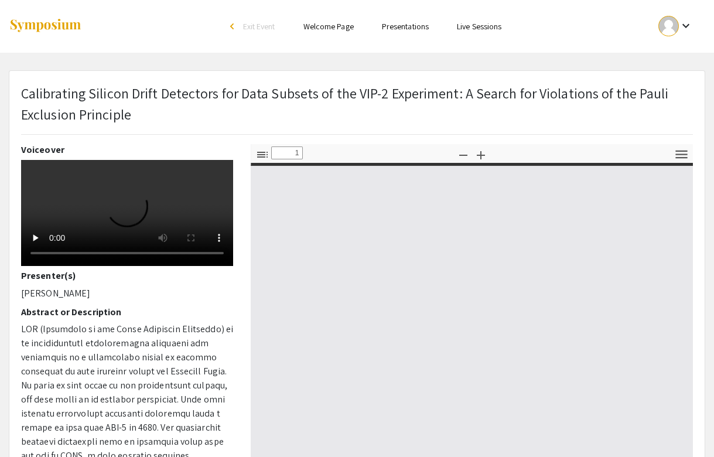
type input "0"
select select "custom"
type input "1"
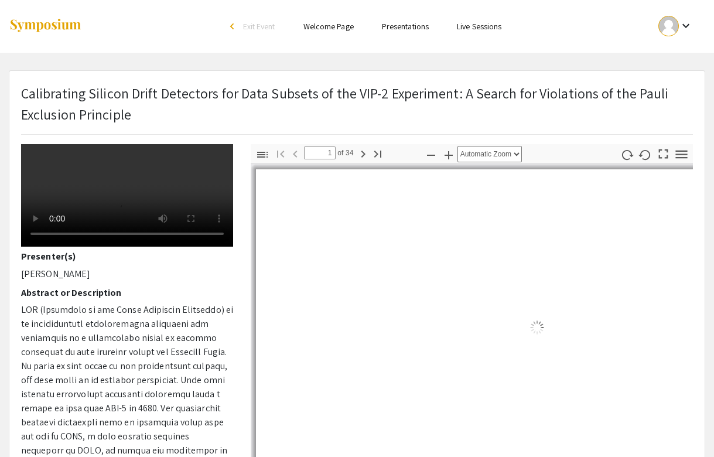
select select "auto"
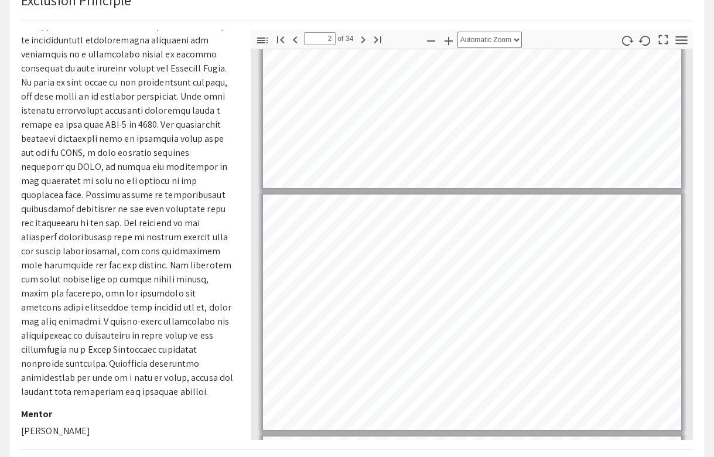
type input "1"
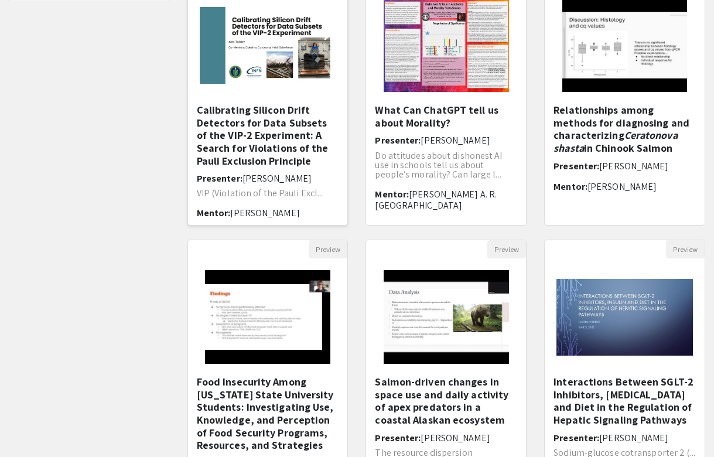
scroll to position [320, 0]
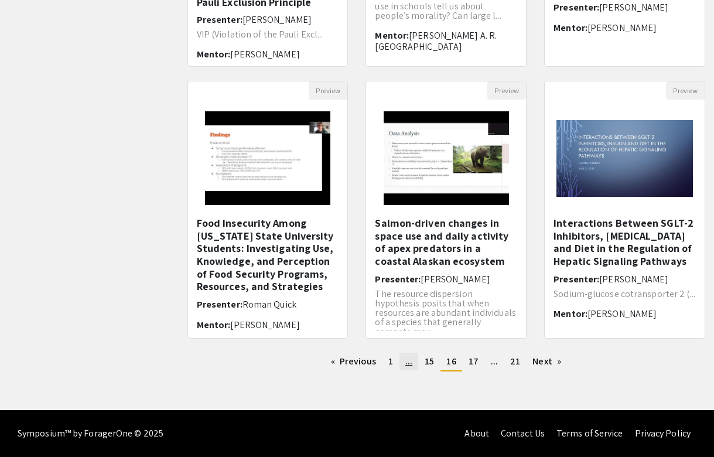
click at [409, 363] on span "..." at bounding box center [408, 361] width 7 height 12
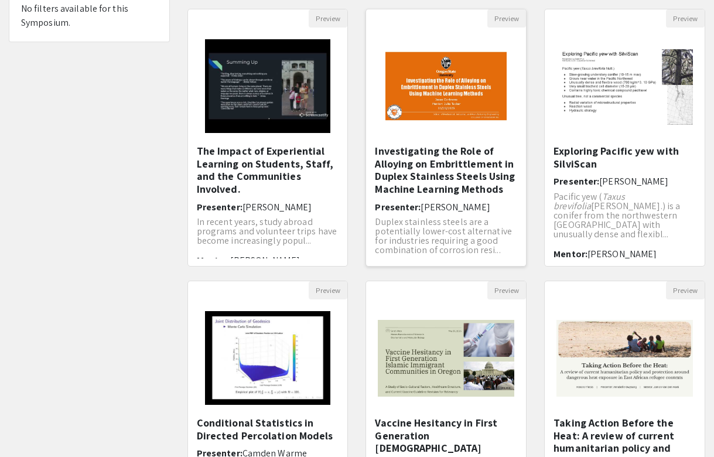
scroll to position [320, 0]
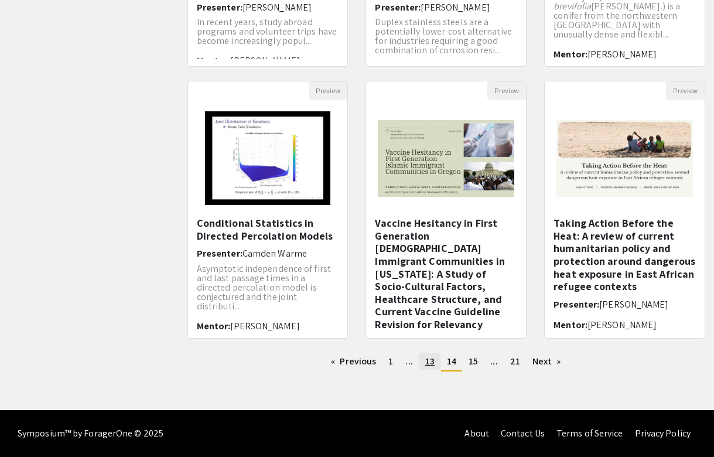
click at [434, 366] on span "13" at bounding box center [429, 361] width 9 height 12
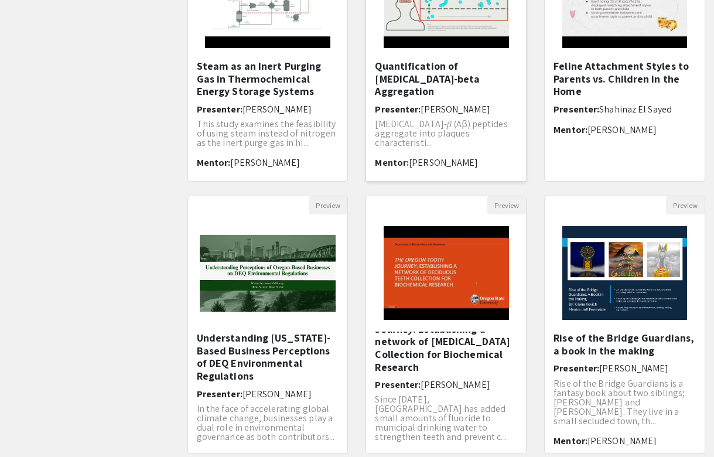
scroll to position [320, 0]
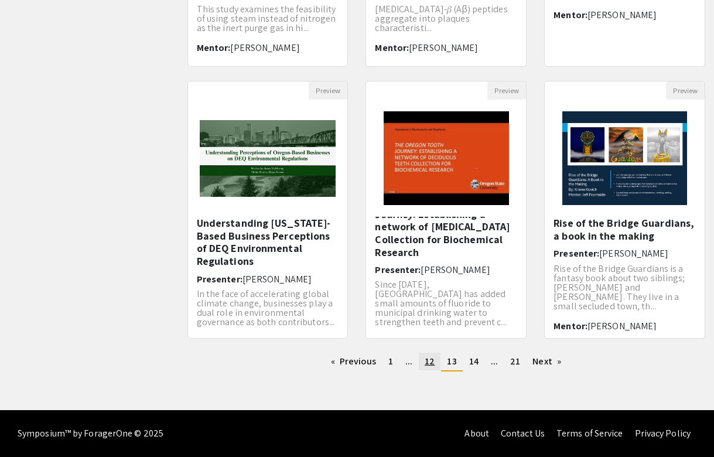
click at [431, 367] on span "12" at bounding box center [430, 361] width 10 height 12
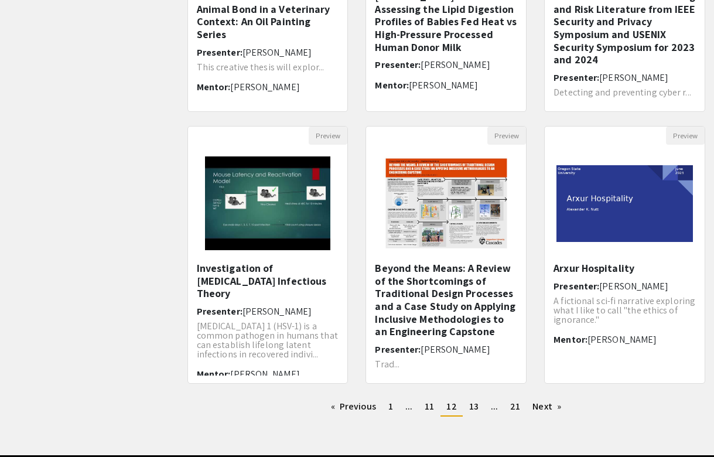
scroll to position [277, 0]
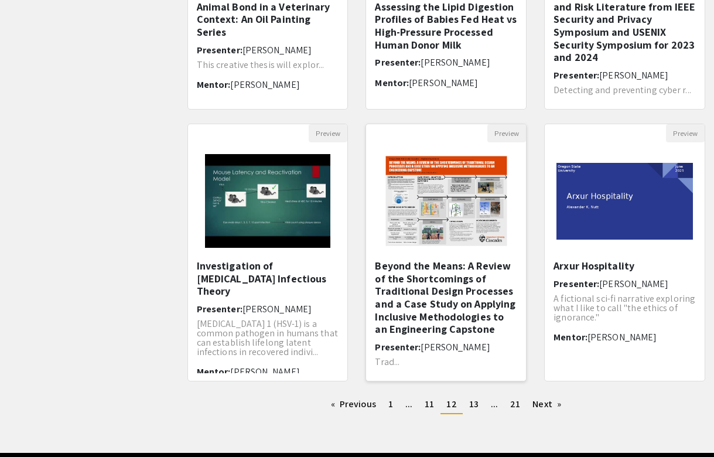
click at [435, 299] on h5 "Beyond the Means: A Review of the Shortcomings of Traditional Design Processes …" at bounding box center [446, 298] width 142 height 76
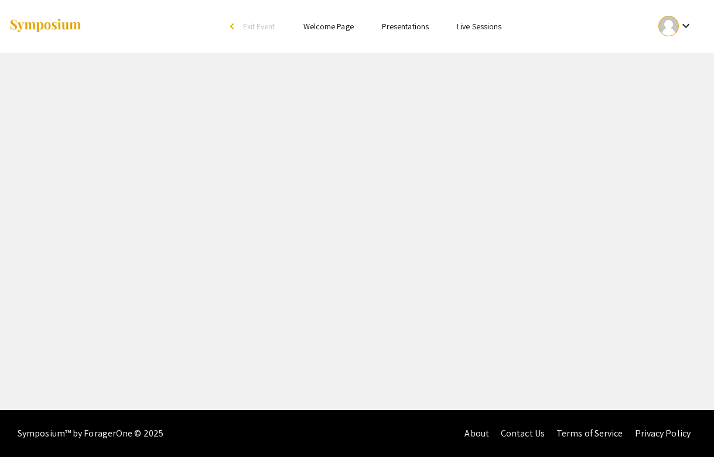
select select "custom"
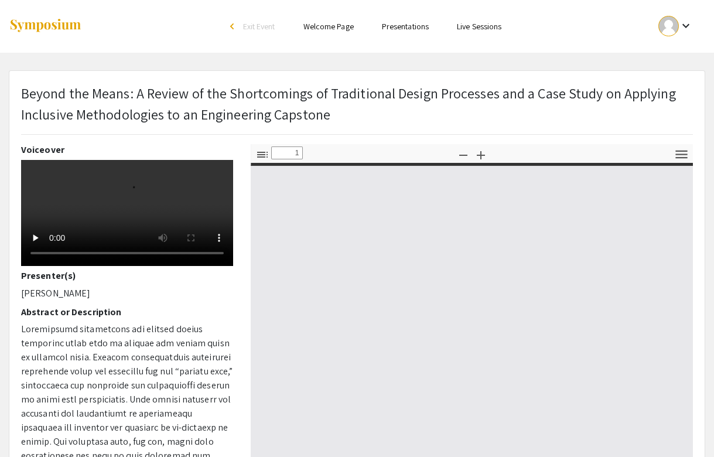
type input "0"
select select "custom"
type input "1"
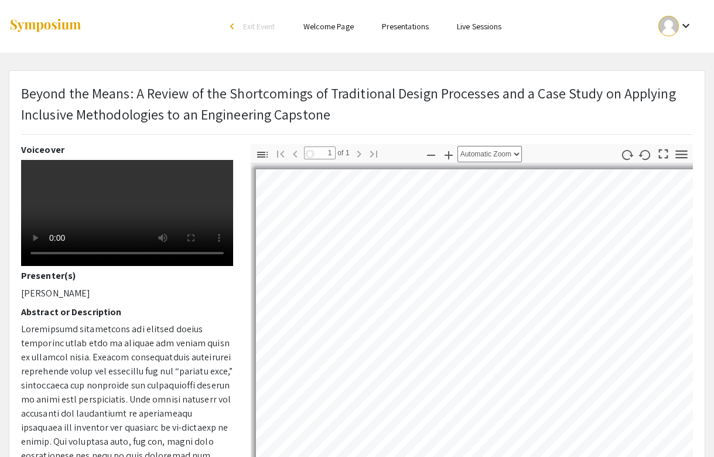
select select "auto"
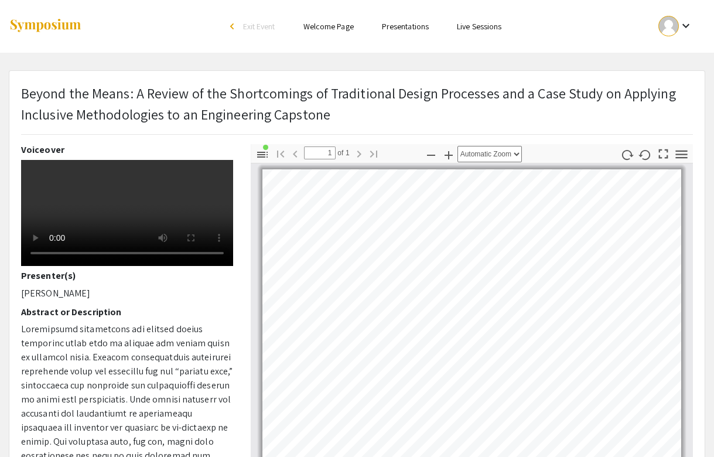
drag, startPoint x: 341, startPoint y: 109, endPoint x: 16, endPoint y: 94, distance: 324.9
click at [16, 94] on div "Beyond the Means: A Review of the Shortcomings of Traditional Design Processes …" at bounding box center [357, 114] width 690 height 62
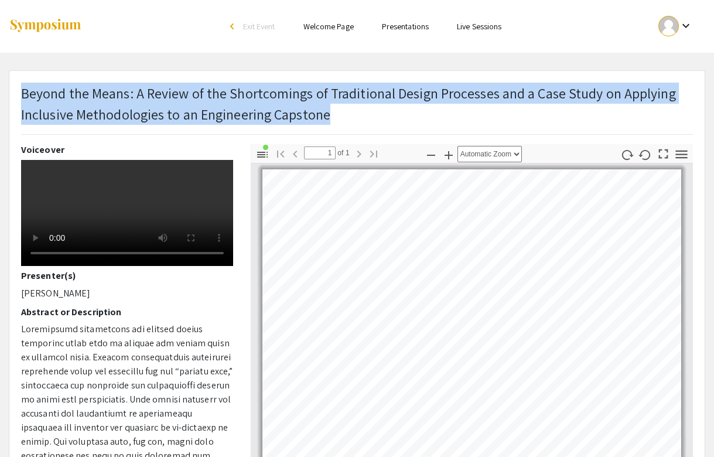
click at [22, 93] on div "Beyond the Means: A Review of the Shortcomings of Traditional Design Processes …" at bounding box center [357, 114] width 690 height 62
copy p "Beyond the Means: A Review of the Shortcomings of Traditional Design Processes …"
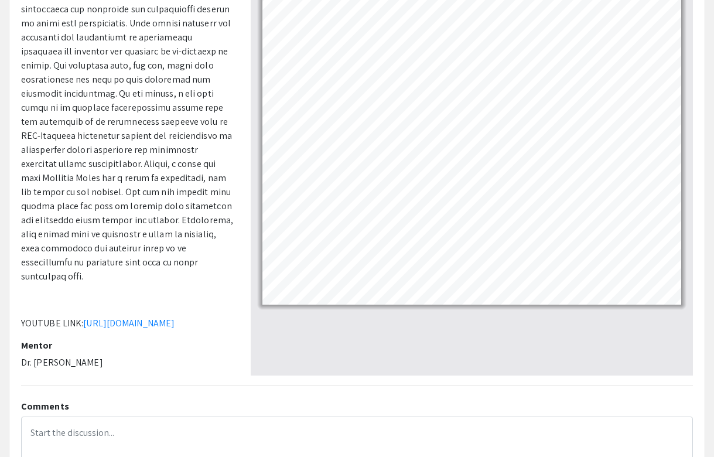
scroll to position [291, 0]
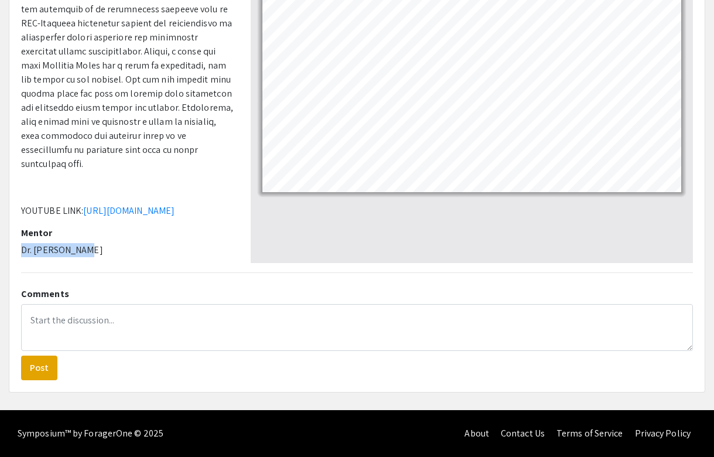
drag, startPoint x: 87, startPoint y: 247, endPoint x: 0, endPoint y: 248, distance: 86.7
click at [0, 248] on div "Beyond the Means: A Review of the Shortcomings of Traditional Design Processes …" at bounding box center [357, 85] width 714 height 613
copy p "Dr. Xiang Zhang"
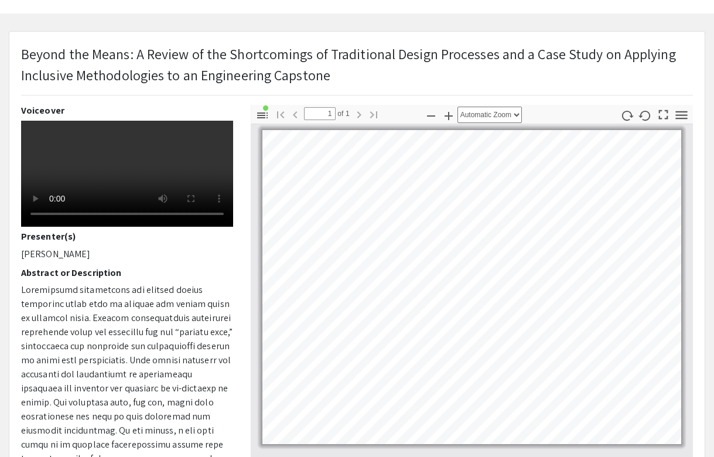
scroll to position [35, 0]
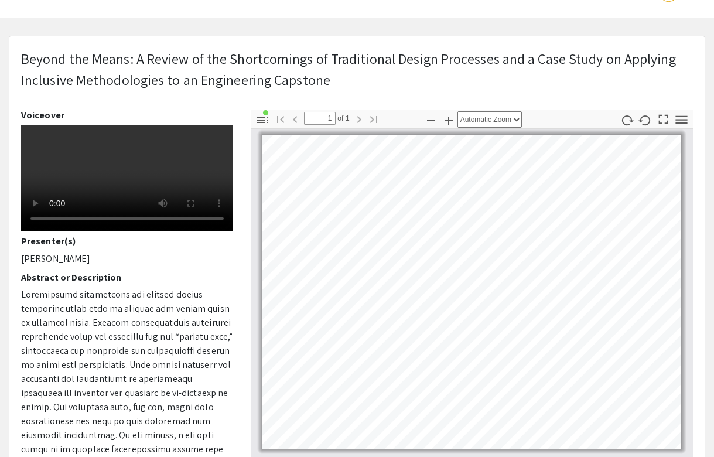
drag, startPoint x: 88, startPoint y: 282, endPoint x: 15, endPoint y: 284, distance: 73.3
click at [13, 285] on div "Voiceover Presenter(s) Rebekah O'Neill Abstract or Description ﻿ YOUTUBE LINK: …" at bounding box center [127, 315] width 230 height 410
copy p "Rebekah O'Neill"
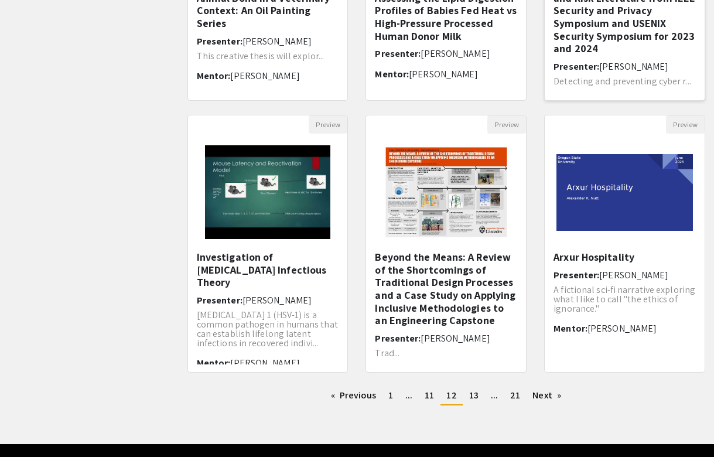
scroll to position [320, 0]
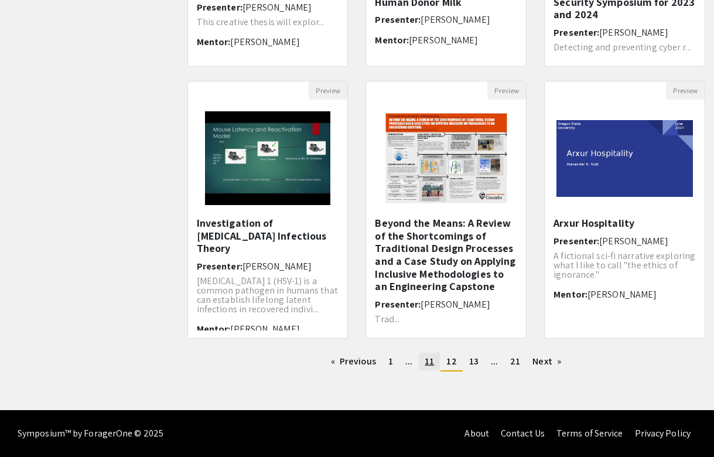
click at [427, 360] on span "11" at bounding box center [429, 361] width 9 height 12
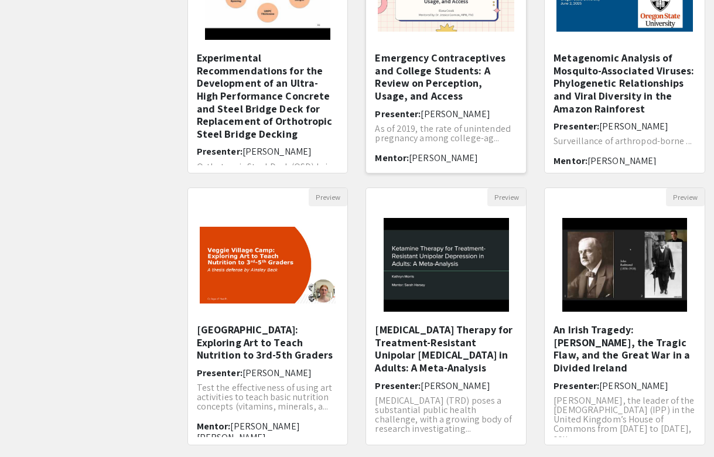
scroll to position [320, 0]
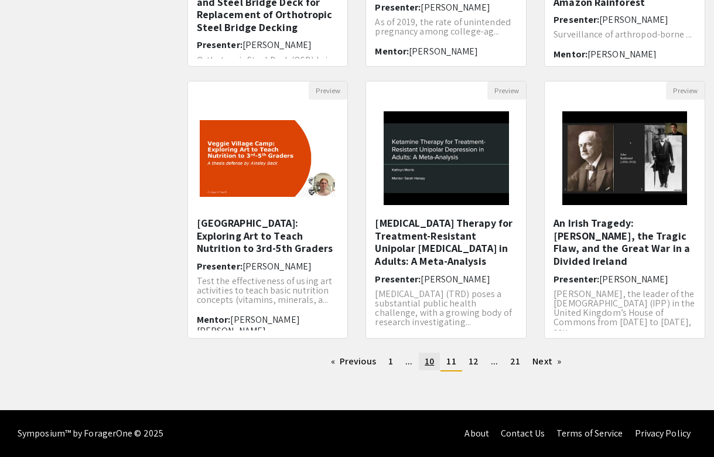
click at [434, 366] on span "10" at bounding box center [429, 361] width 9 height 12
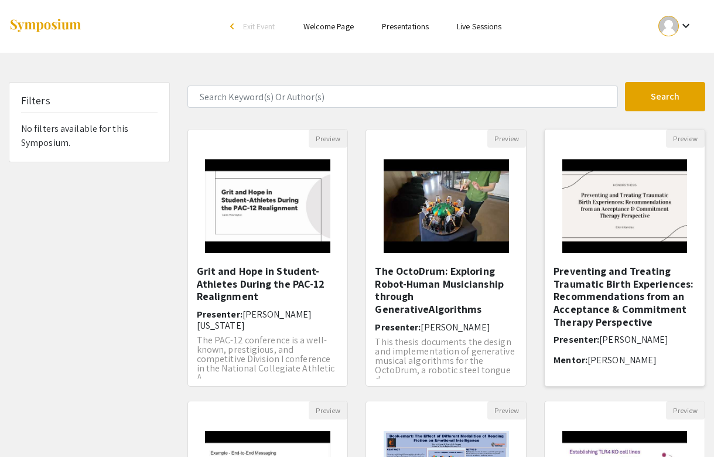
scroll to position [320, 0]
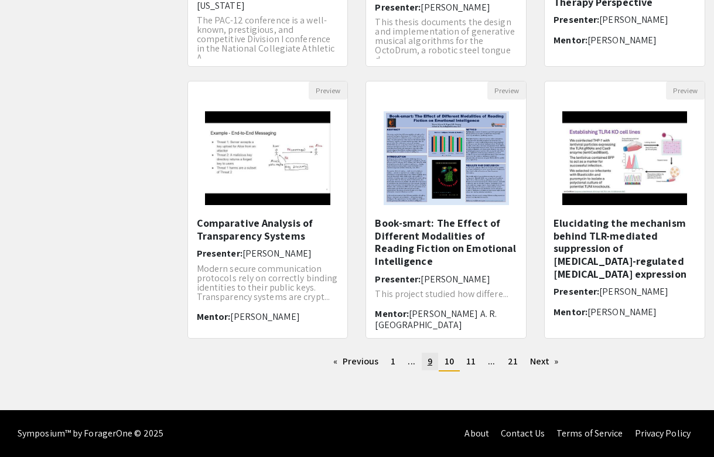
click at [430, 362] on span "9" at bounding box center [430, 361] width 5 height 12
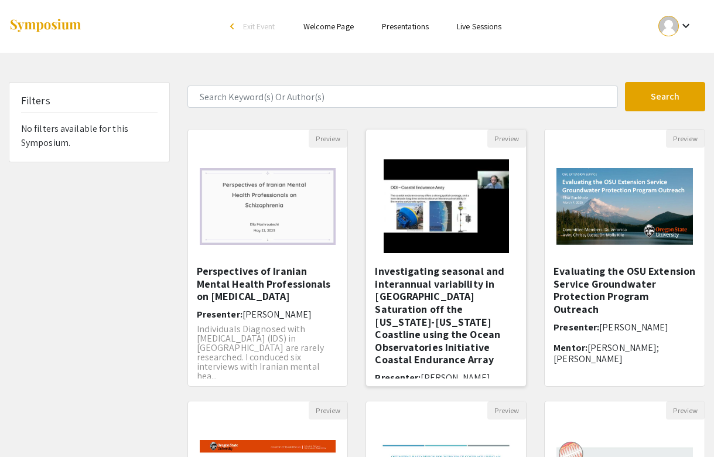
scroll to position [320, 0]
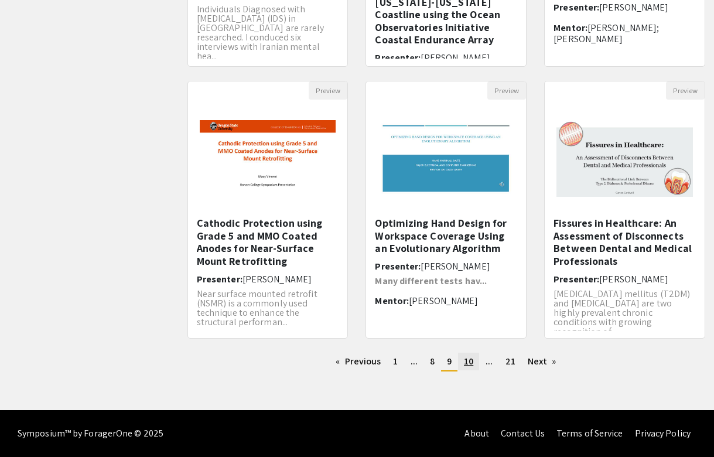
click at [470, 364] on span "10" at bounding box center [468, 361] width 9 height 12
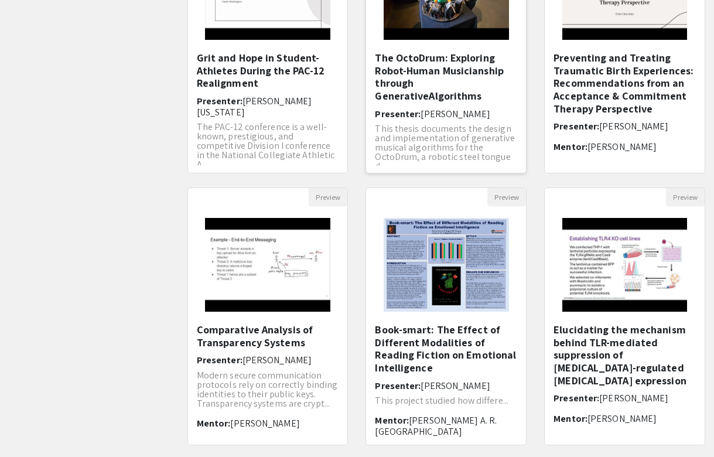
scroll to position [320, 0]
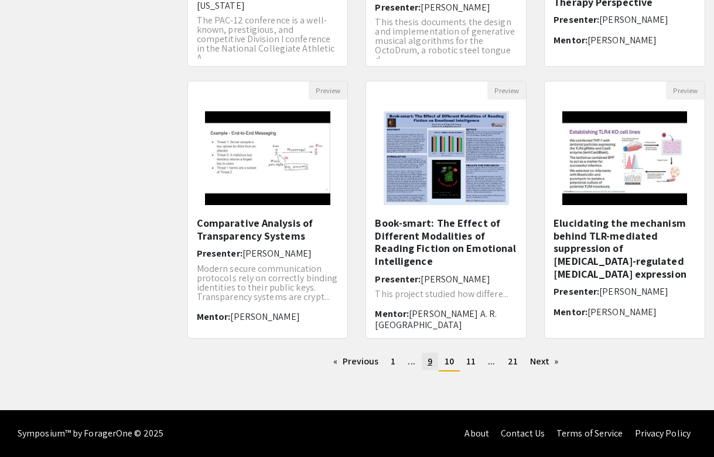
click at [424, 358] on link "page 9" at bounding box center [430, 362] width 16 height 18
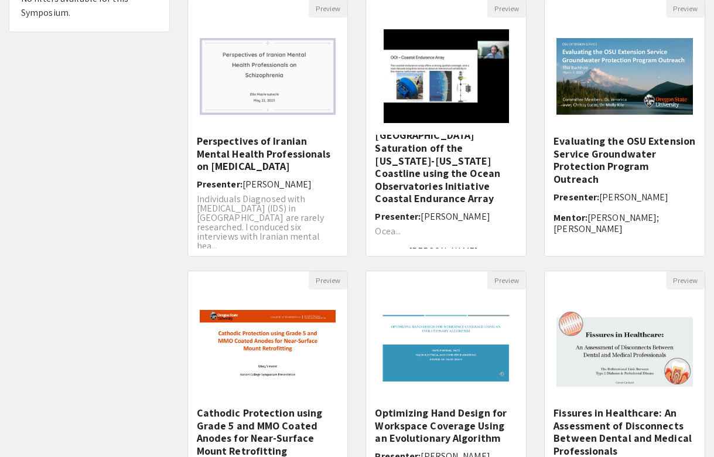
scroll to position [320, 0]
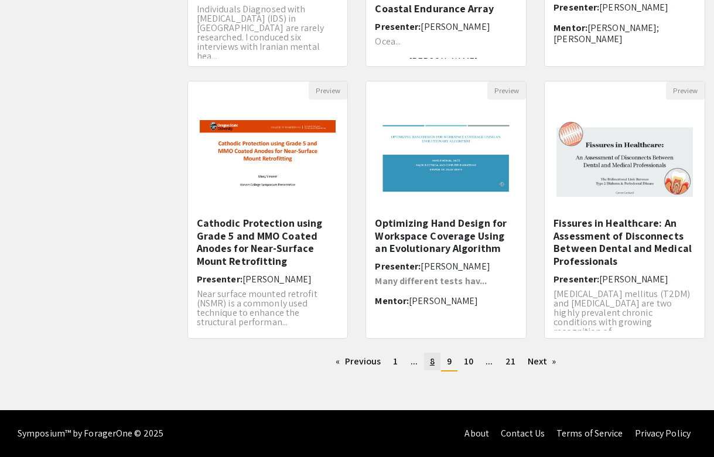
click at [430, 362] on span "8" at bounding box center [432, 361] width 5 height 12
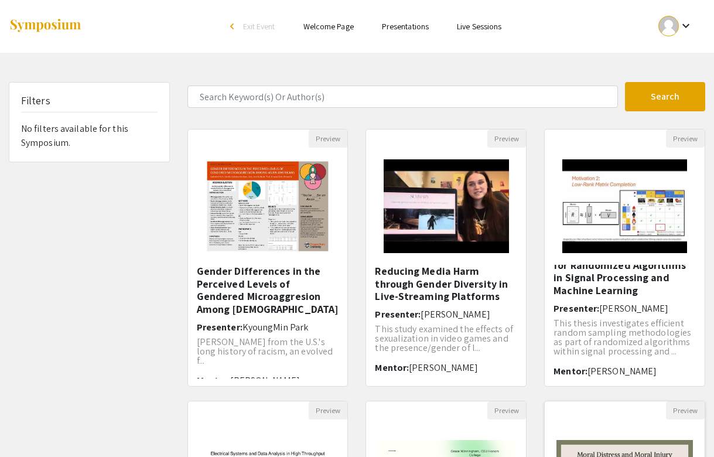
scroll to position [22, 0]
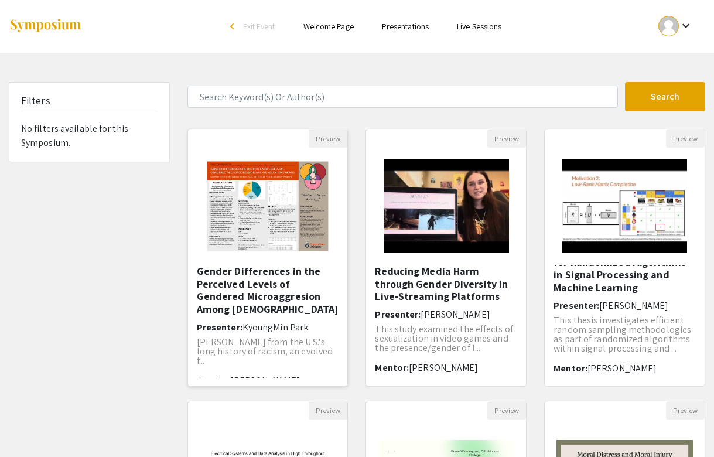
click at [326, 290] on h5 "Gender Differences in the Perceived Levels of Gendered Microaggresion Among Asi…" at bounding box center [268, 290] width 142 height 50
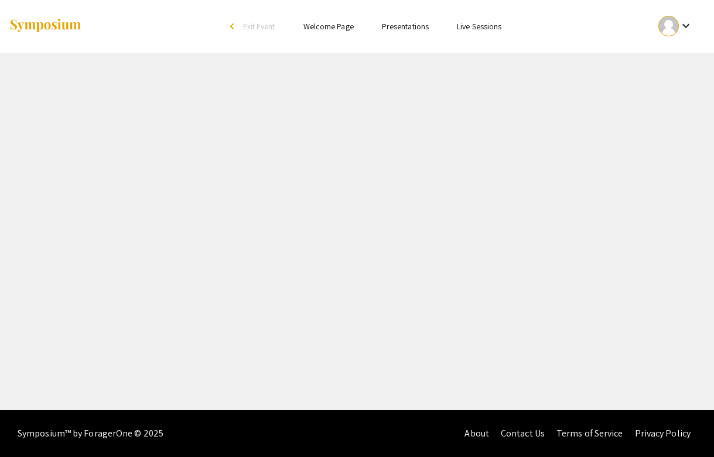
select select "custom"
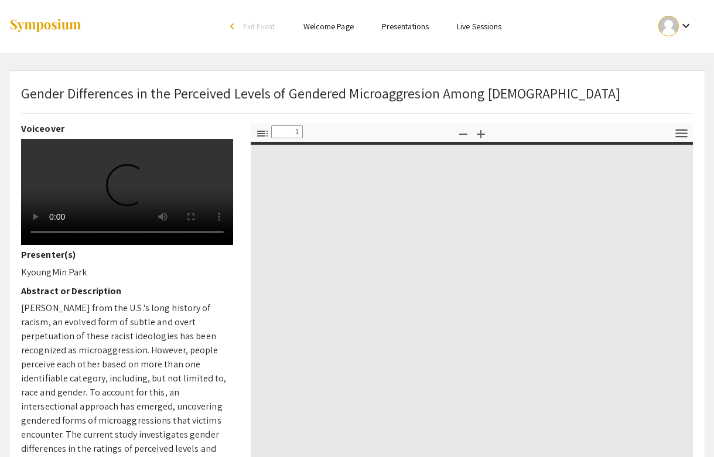
type input "0"
select select "custom"
type input "1"
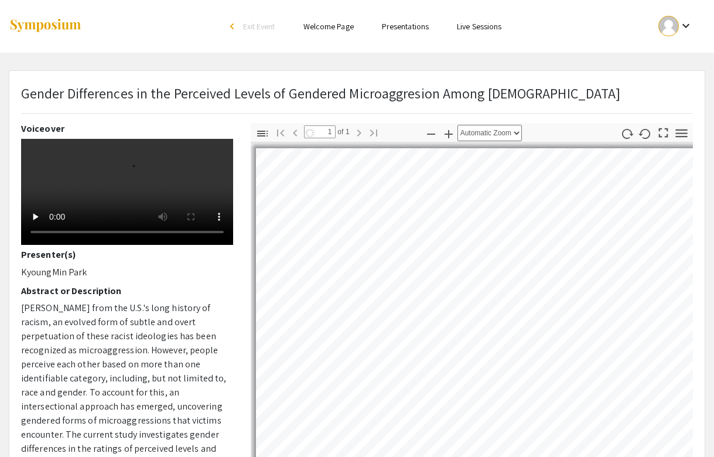
select select "auto"
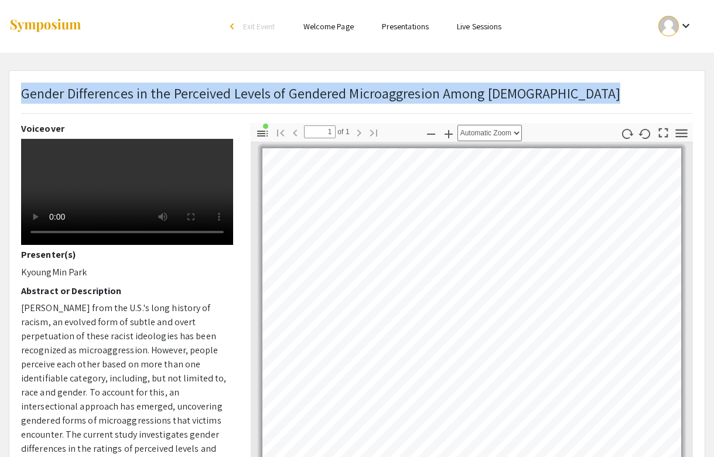
drag, startPoint x: 23, startPoint y: 91, endPoint x: 599, endPoint y: 94, distance: 576.6
click at [599, 94] on div "Gender Differences in the Perceived Levels of Gendered Microaggresion Among Asi…" at bounding box center [357, 103] width 690 height 40
copy p "Gender Differences in the Perceived Levels of Gendered Microaggresion Among Asi…"
drag, startPoint x: 21, startPoint y: 323, endPoint x: 104, endPoint y: 322, distance: 83.2
click at [104, 279] on p "KyoungMin Park" at bounding box center [127, 272] width 212 height 14
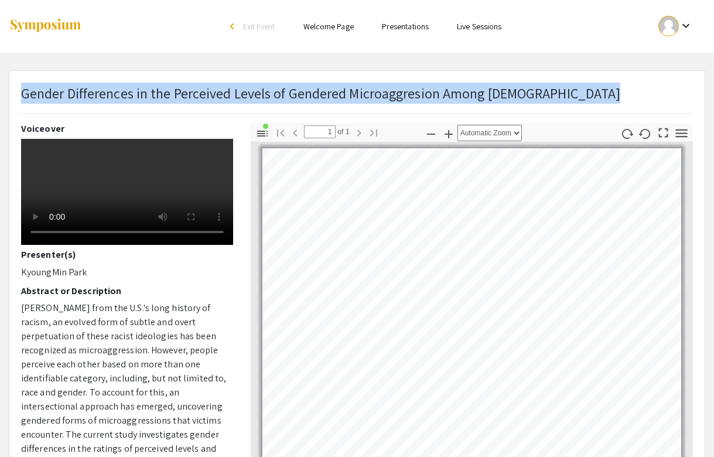
copy p "KyoungMin Park"
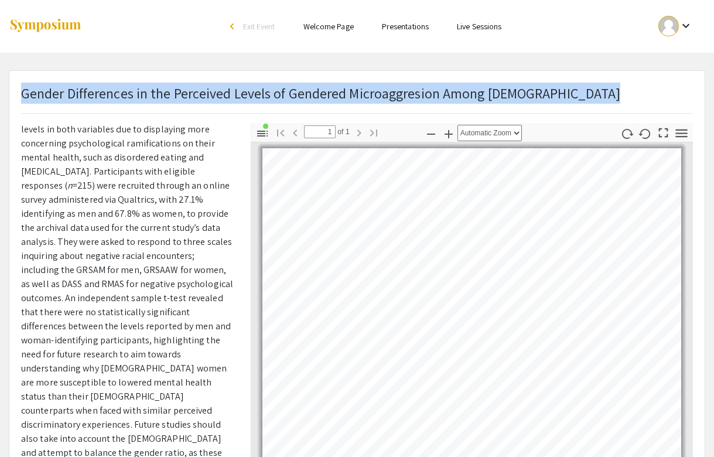
scroll to position [270, 0]
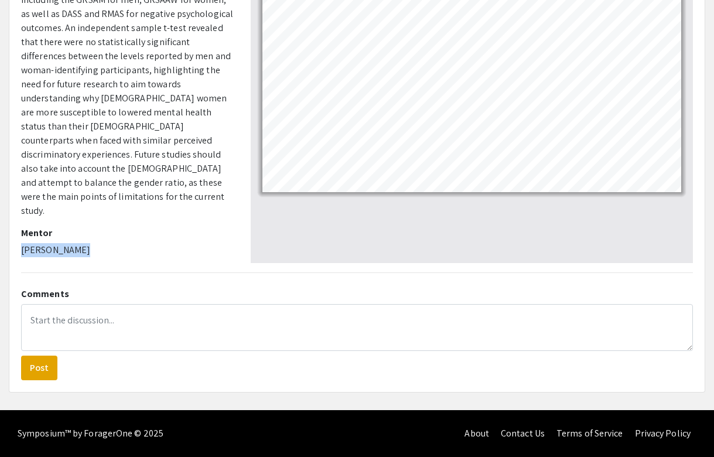
drag, startPoint x: 14, startPoint y: 248, endPoint x: 141, endPoint y: 248, distance: 127.1
click at [141, 248] on div "Voiceover Presenter(s) KyoungMin Park Abstract or Description Stemming from the…" at bounding box center [127, 58] width 230 height 410
copy p "Ivan Carbajal"
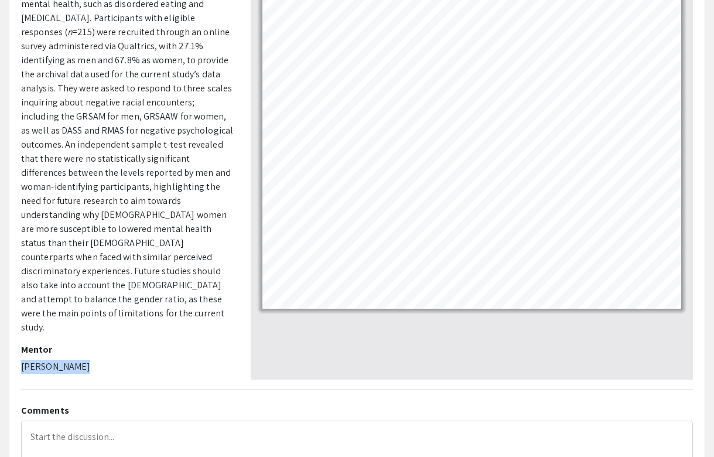
scroll to position [148, 0]
